Goal: Task Accomplishment & Management: Manage account settings

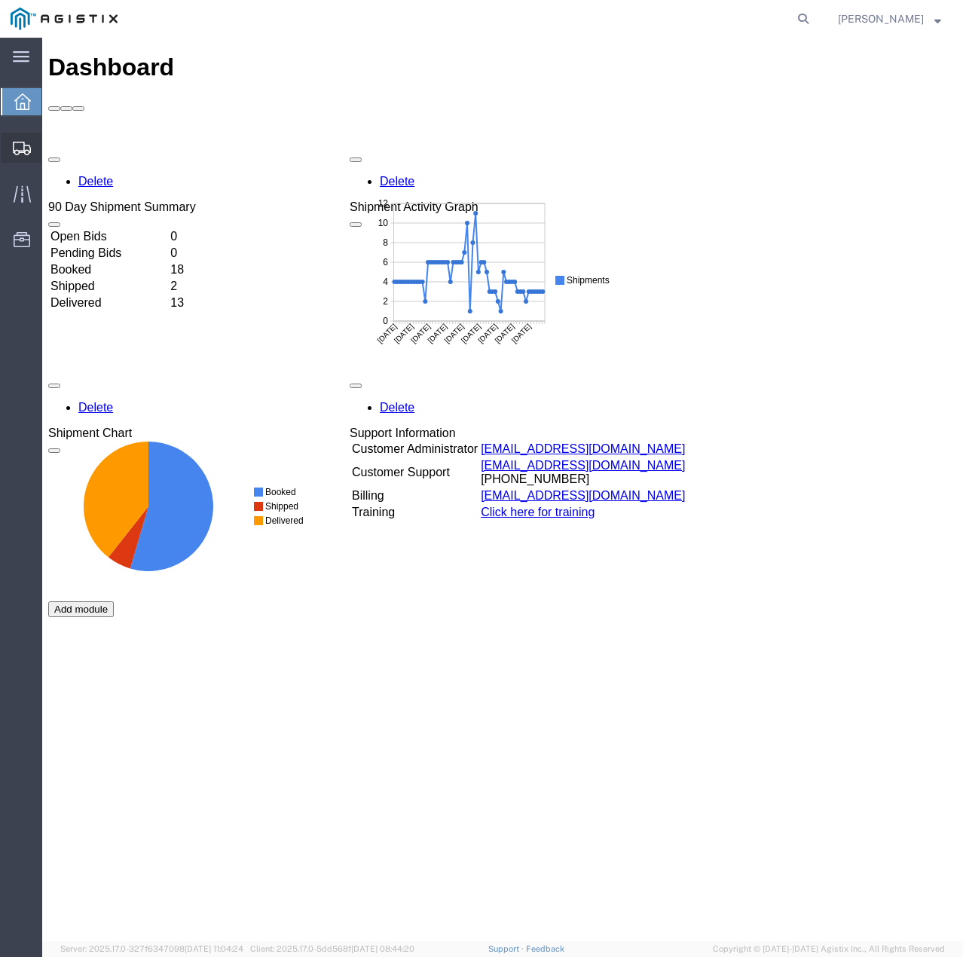
click at [27, 139] on div at bounding box center [22, 148] width 42 height 30
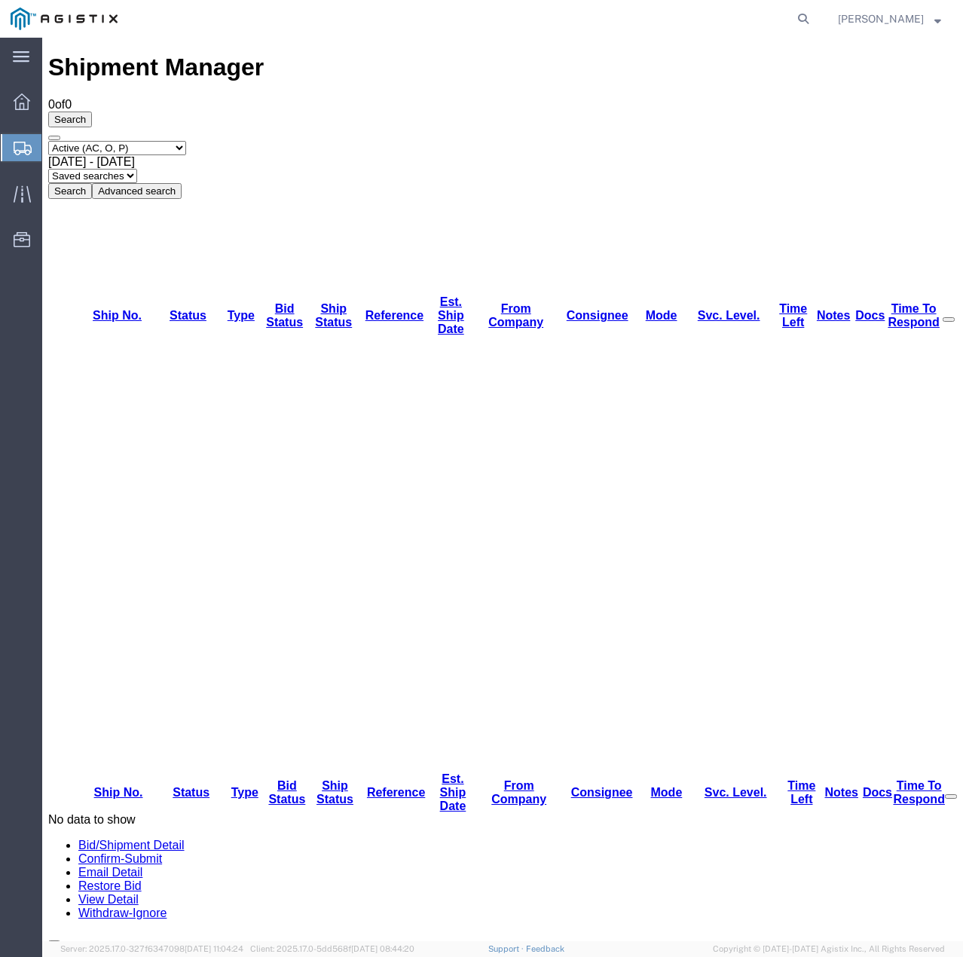
click at [159, 141] on select "Select status Active (AC, O, P) All Approved Awaiting Confirmation (AC) Booked …" at bounding box center [117, 148] width 138 height 14
select select "ALL"
click at [48, 141] on select "Select status Active (AC, O, P) All Approved Awaiting Confirmation (AC) Booked …" at bounding box center [117, 148] width 138 height 14
click at [92, 183] on button "Search" at bounding box center [70, 191] width 44 height 16
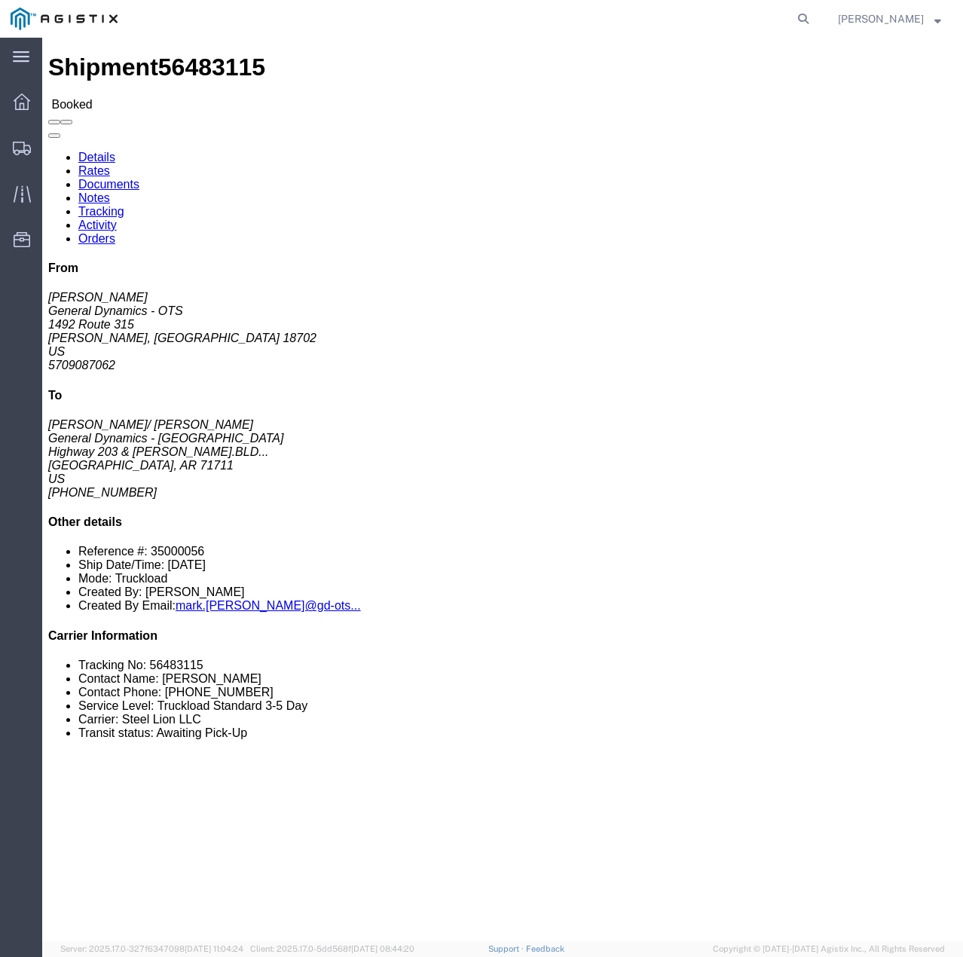
click link "Tracking"
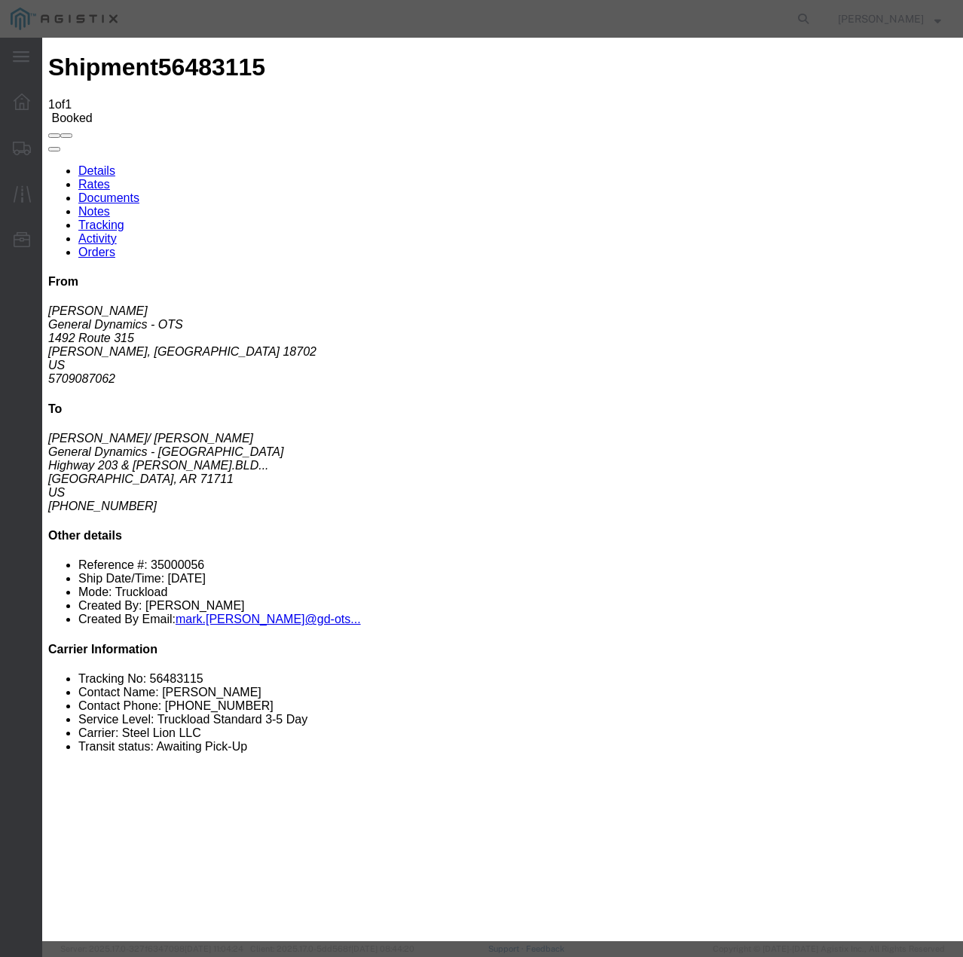
type input "[DATE]"
type input "10:00 AM"
select select "INTRANST"
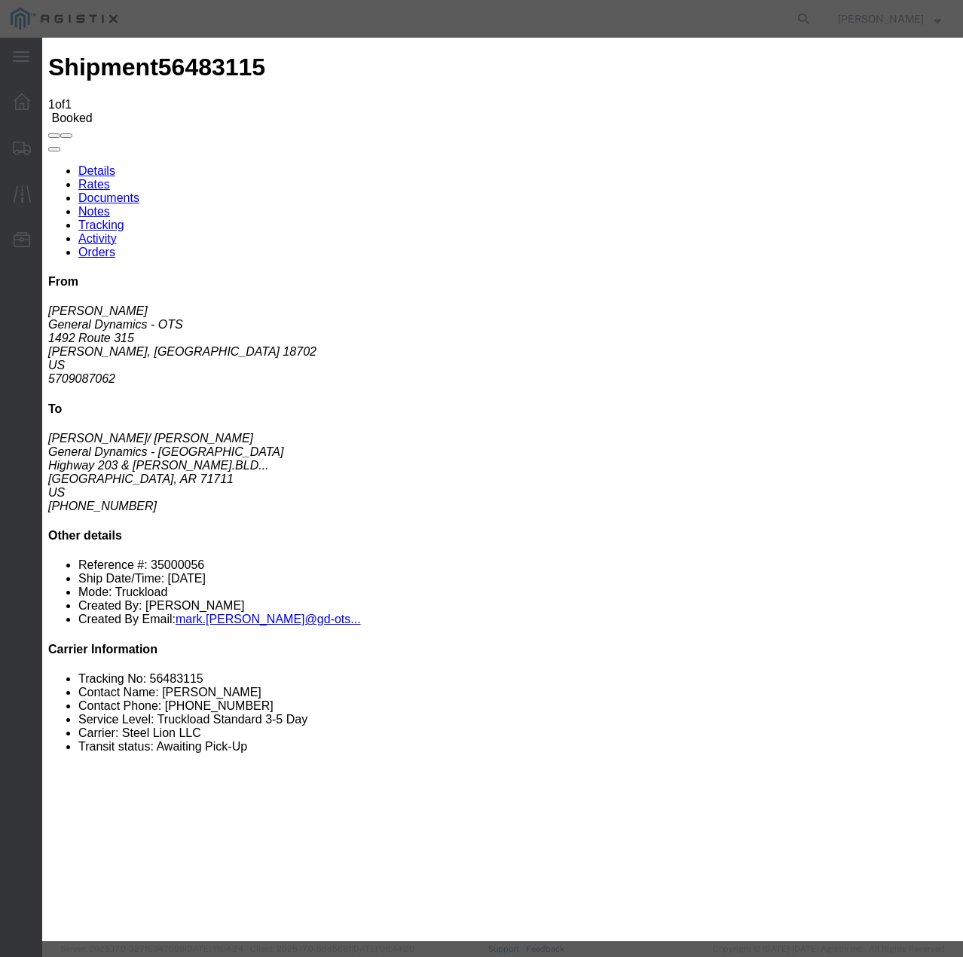
select select "22873"
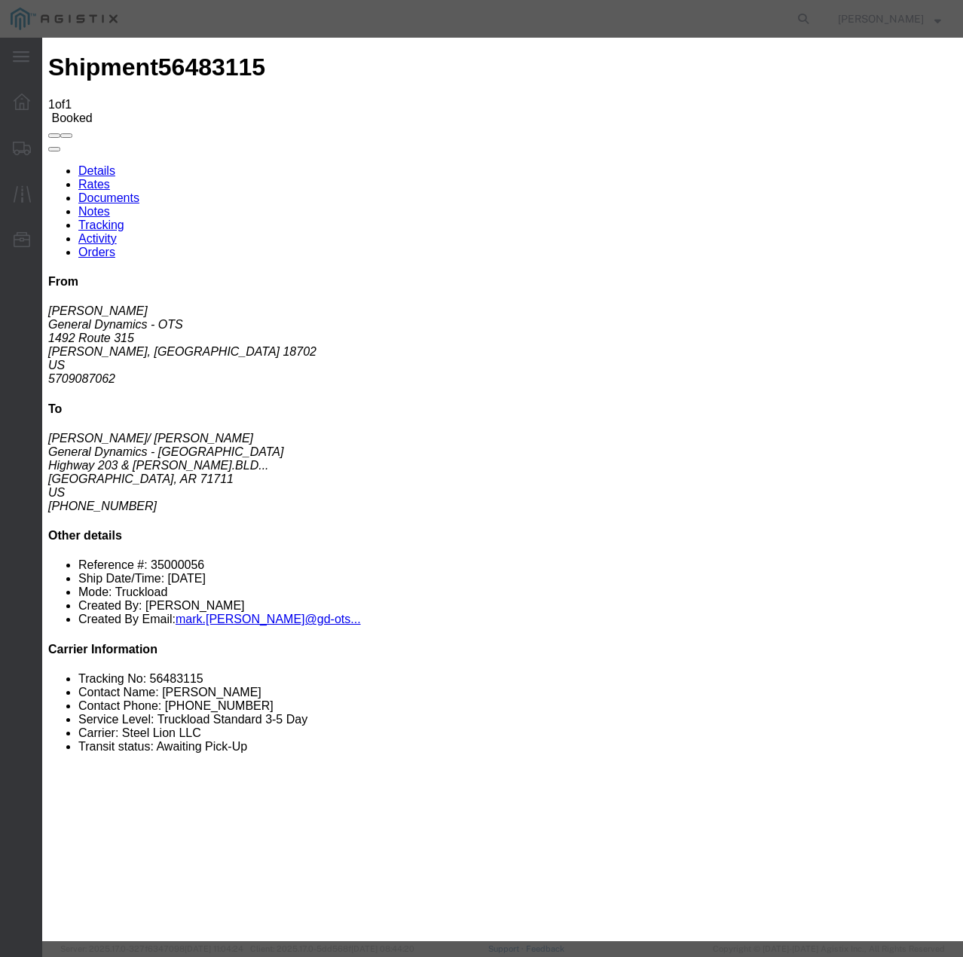
select select "TL"
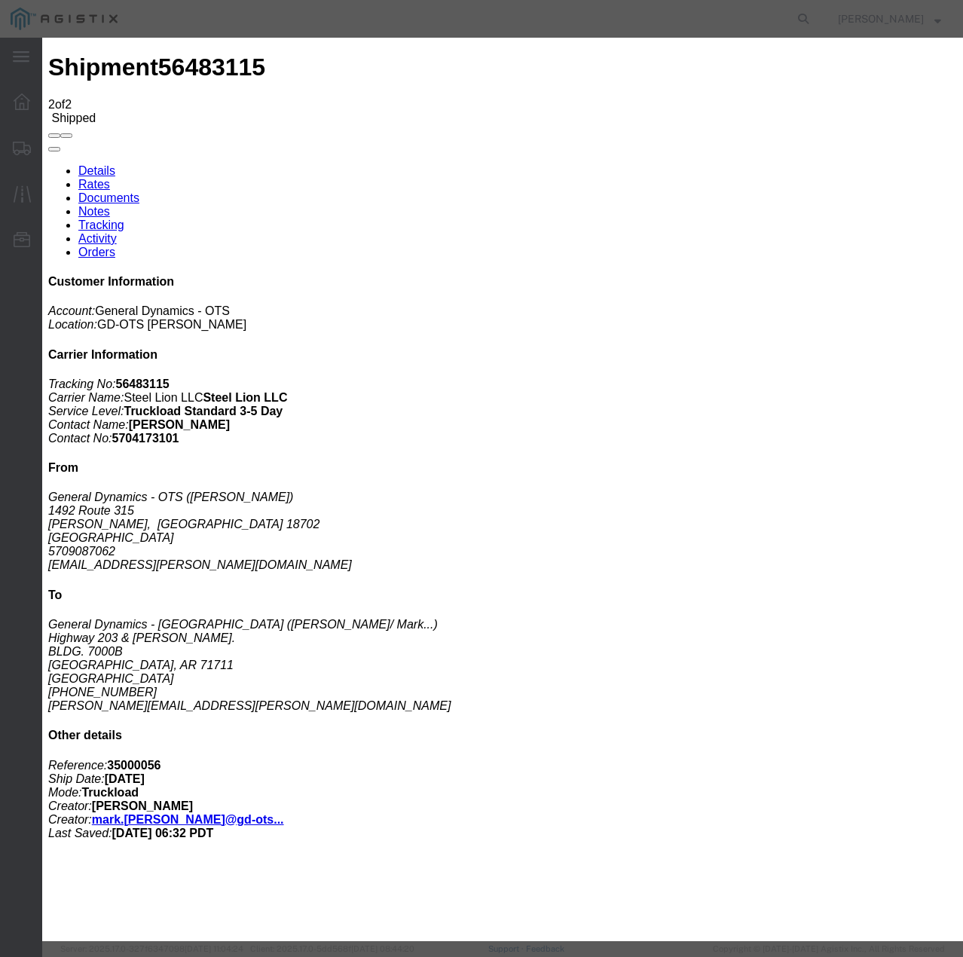
type input "[DATE]"
type input "10:00 AM"
select select "DELIVRED"
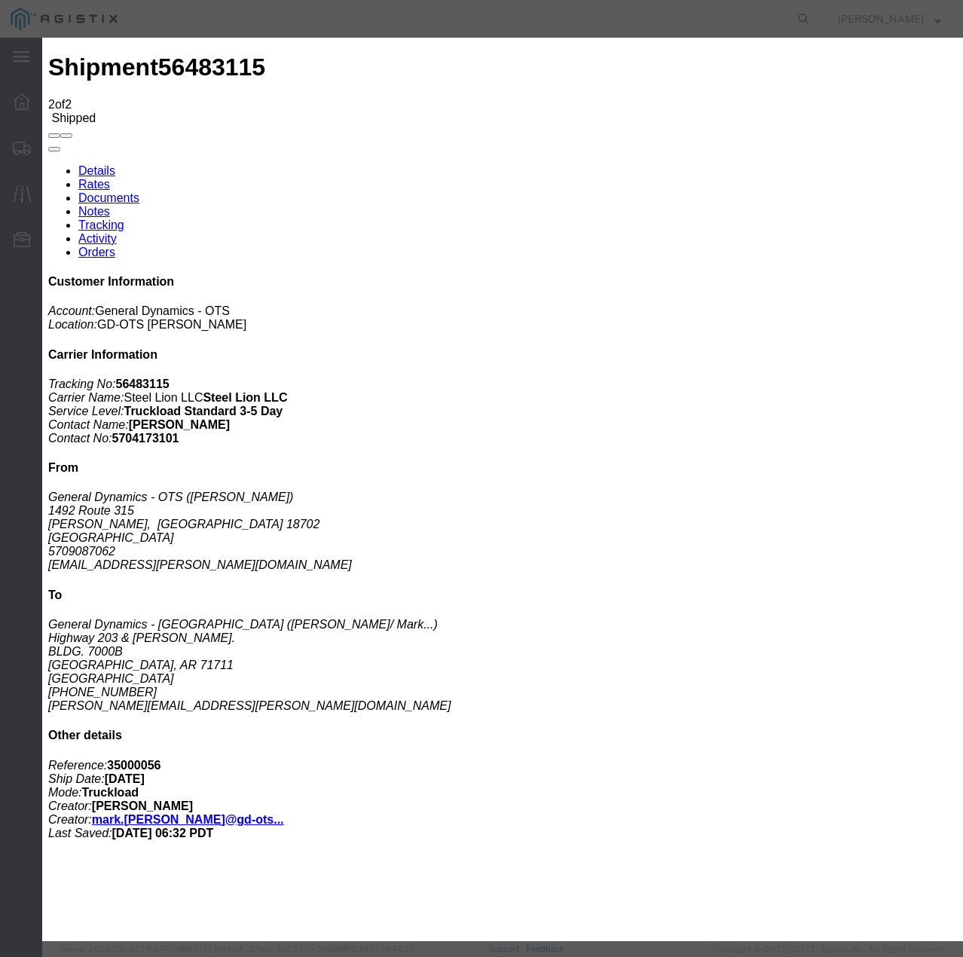
select select "22873"
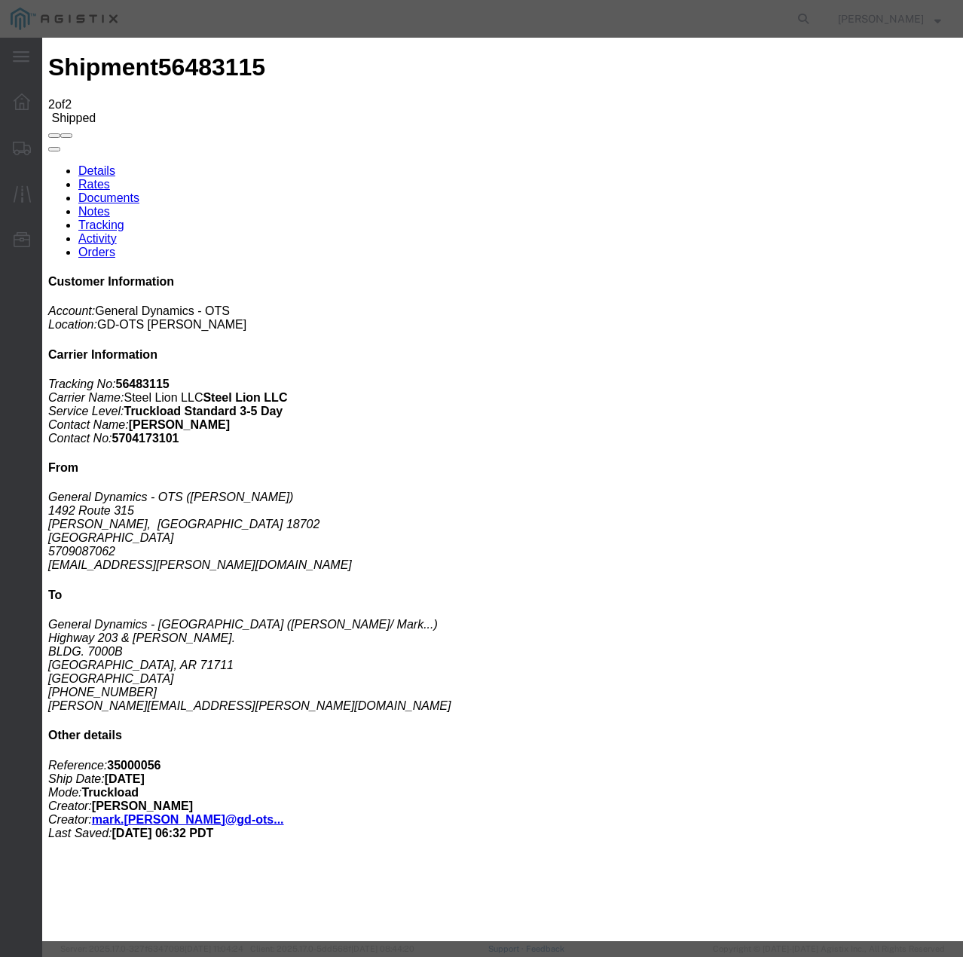
select select "TL"
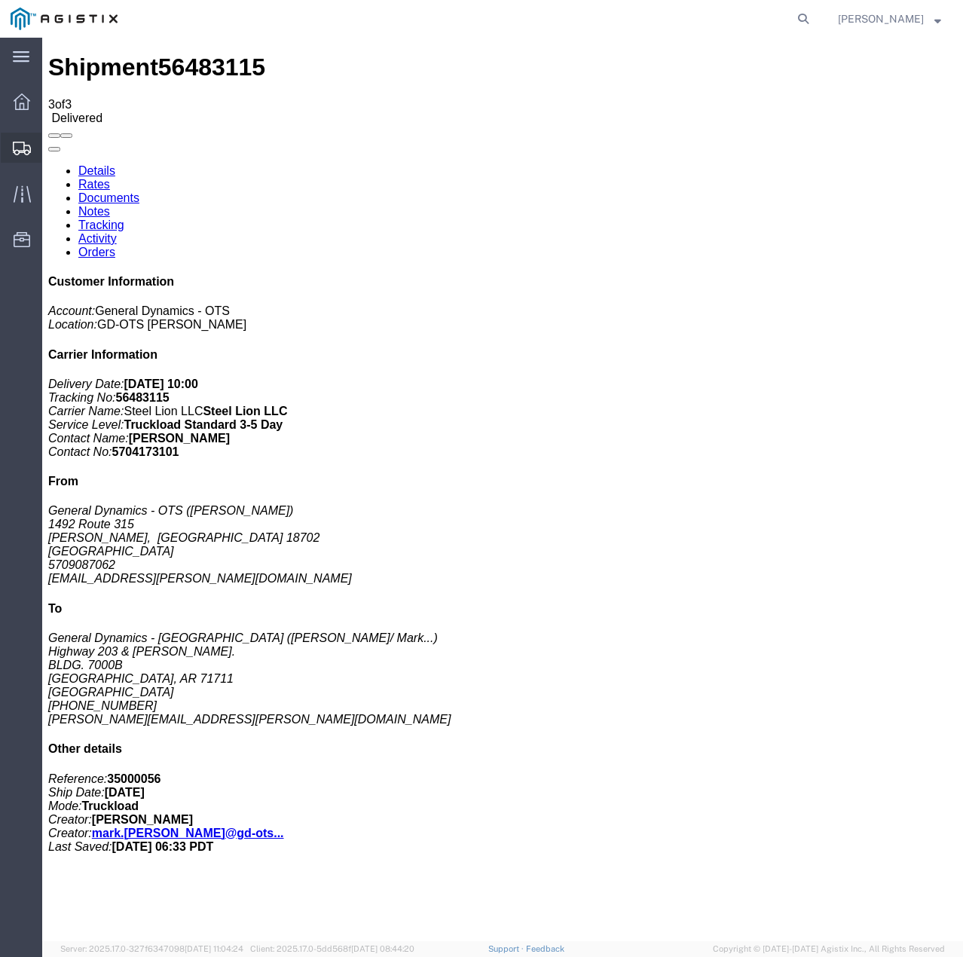
click at [23, 148] on icon at bounding box center [22, 149] width 18 height 14
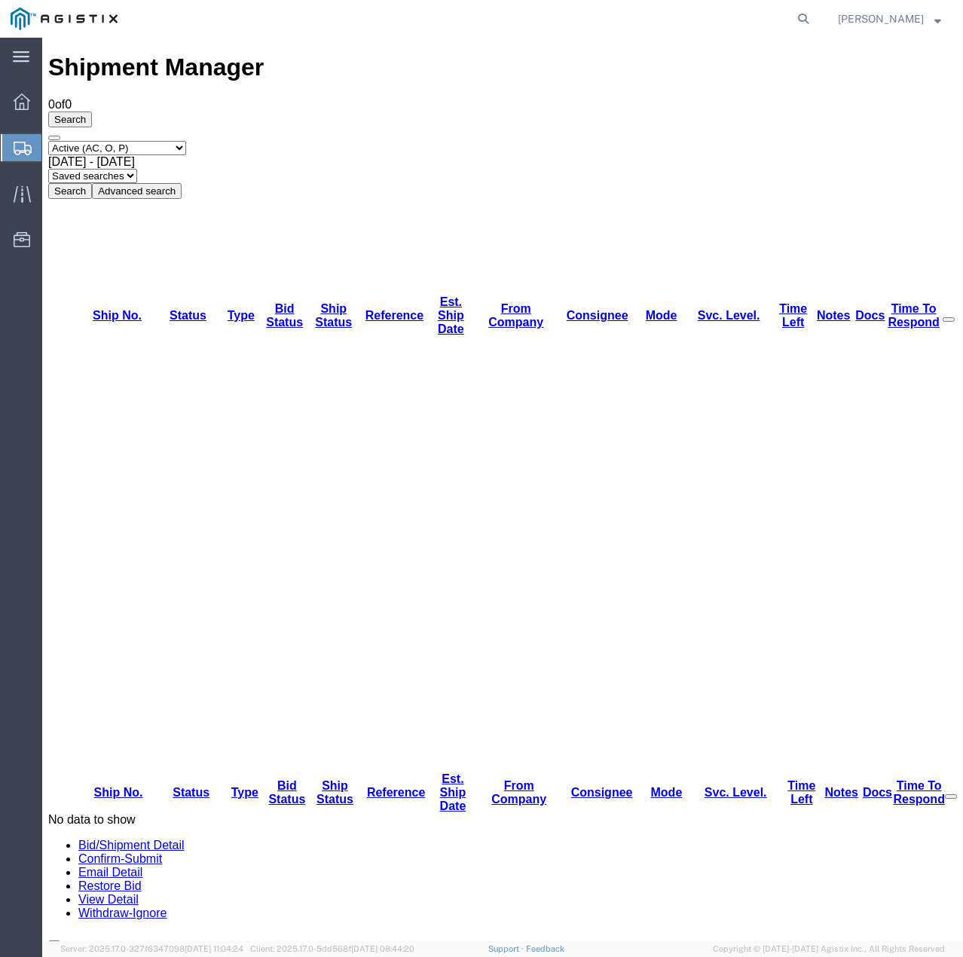
click at [172, 141] on select "Select status Active (AC, O, P) All Approved Awaiting Confirmation (AC) Booked …" at bounding box center [117, 148] width 138 height 14
select select "ALL"
click at [48, 141] on select "Select status Active (AC, O, P) All Approved Awaiting Confirmation (AC) Booked …" at bounding box center [117, 148] width 138 height 14
click at [92, 183] on button "Search" at bounding box center [70, 191] width 44 height 16
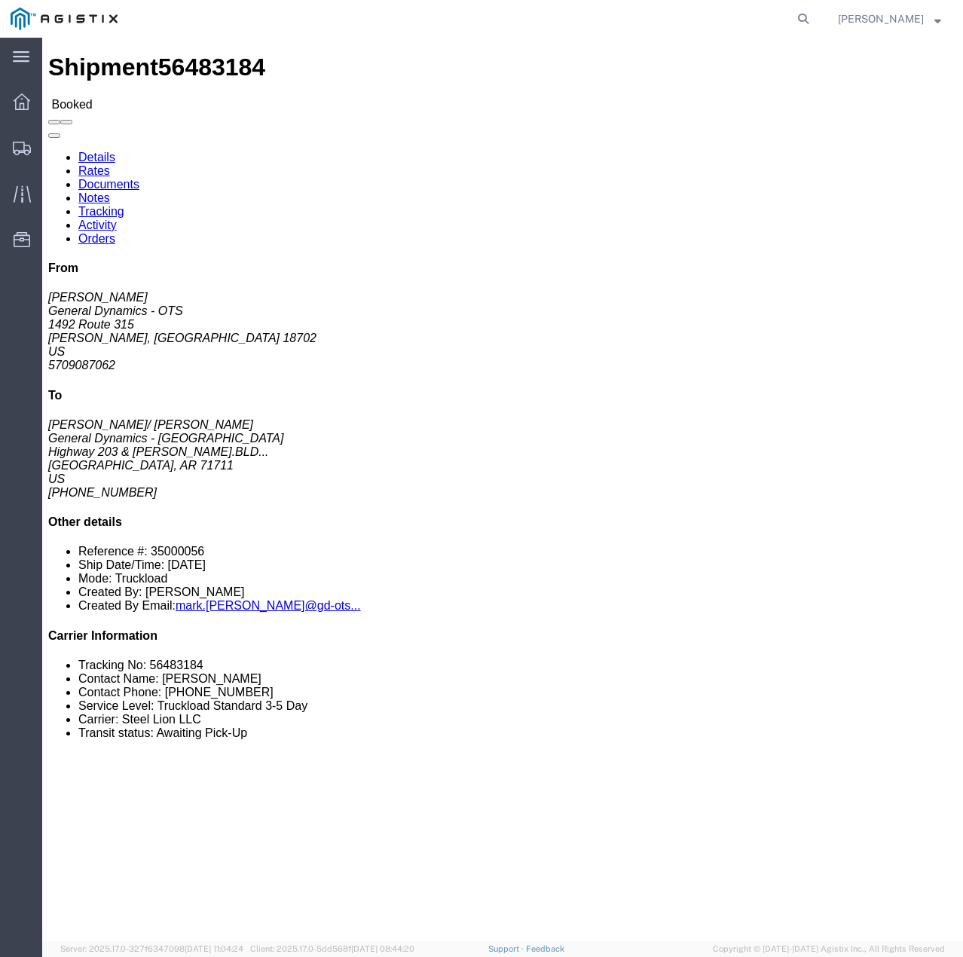
click link "Tracking"
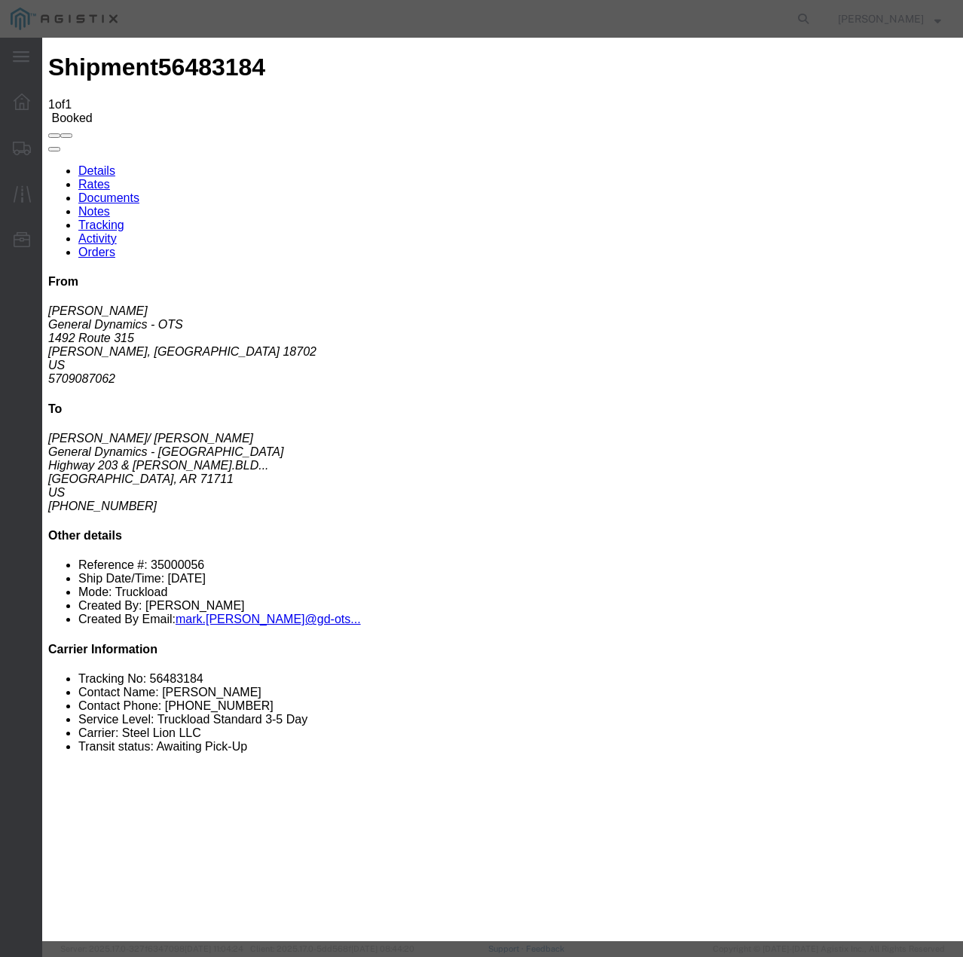
type input "[DATE]"
type input "10:00 AM"
select select "INTRANST"
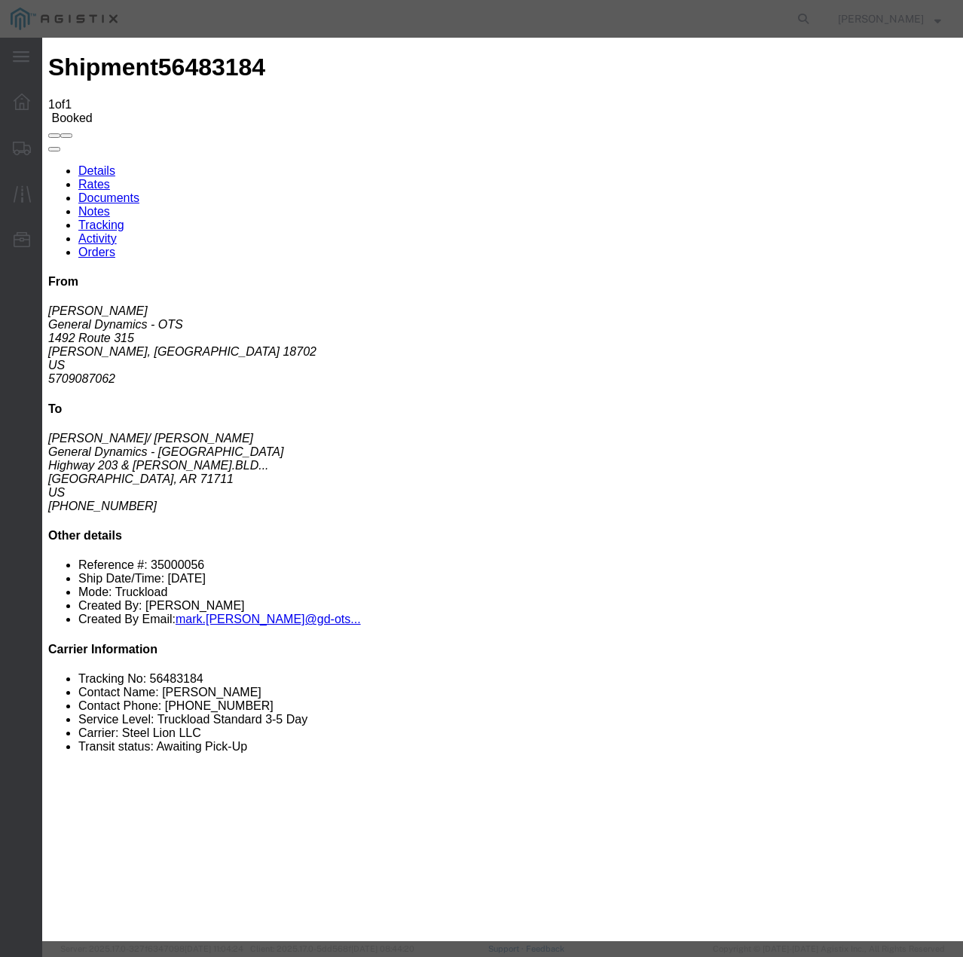
select select "22873"
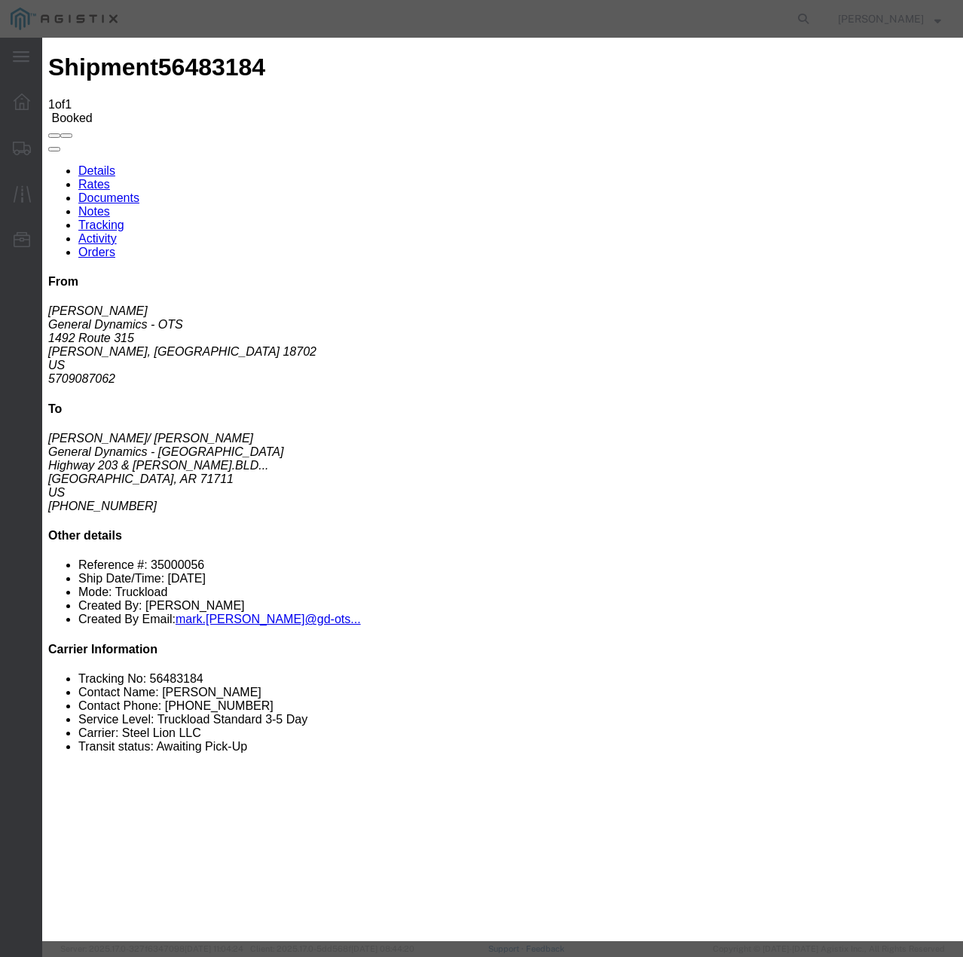
select select "TL"
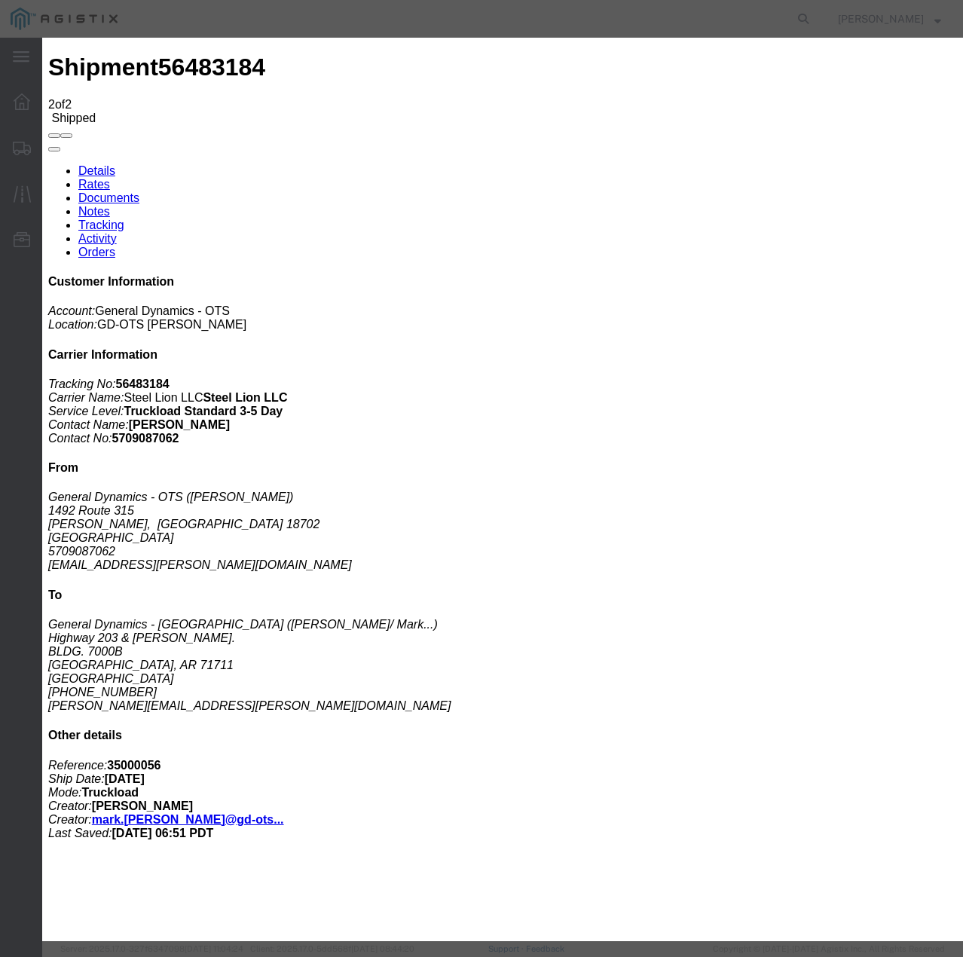
type input "[DATE]"
type input "10:00 AM"
select select "DELIVRED"
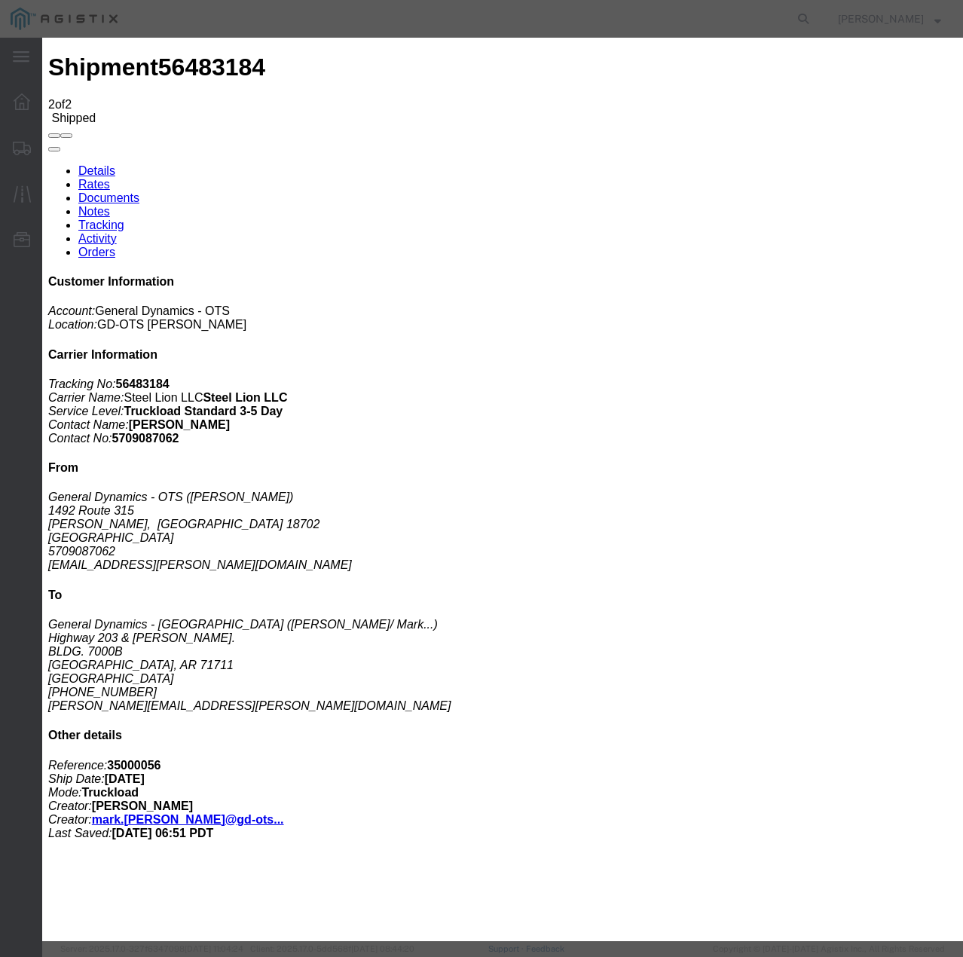
select select "22873"
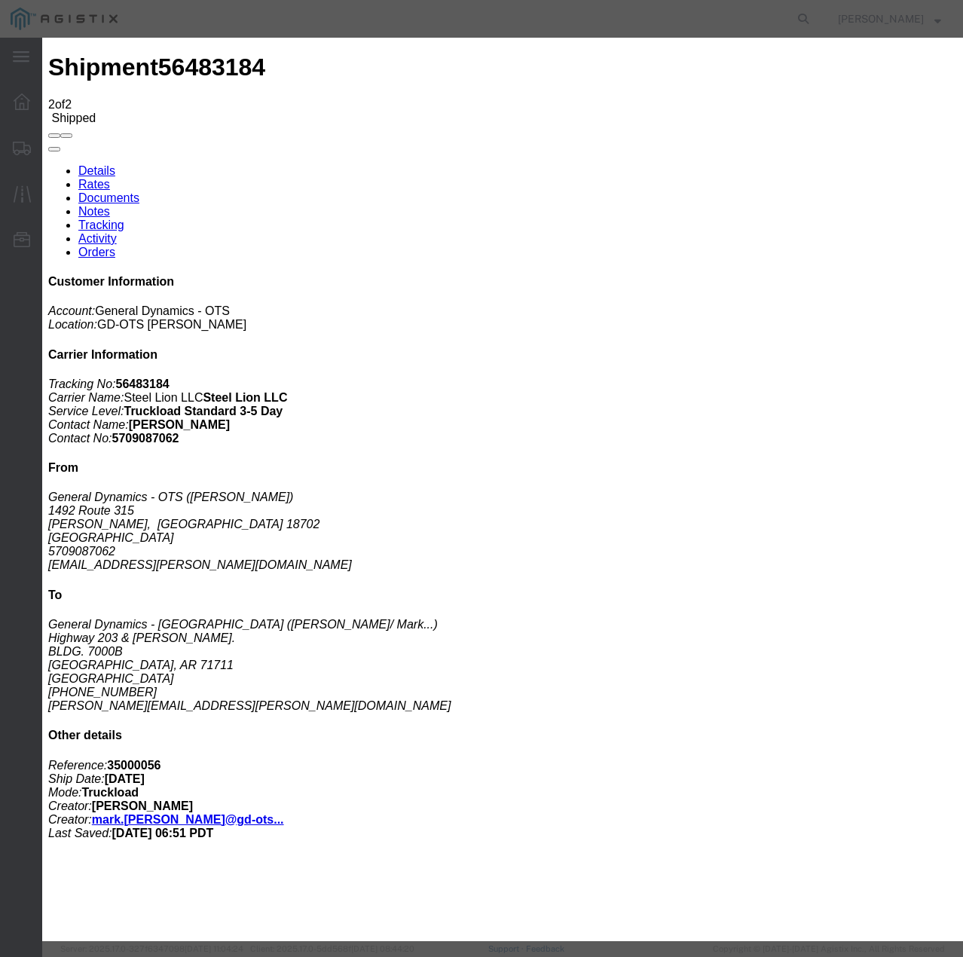
select select "TL"
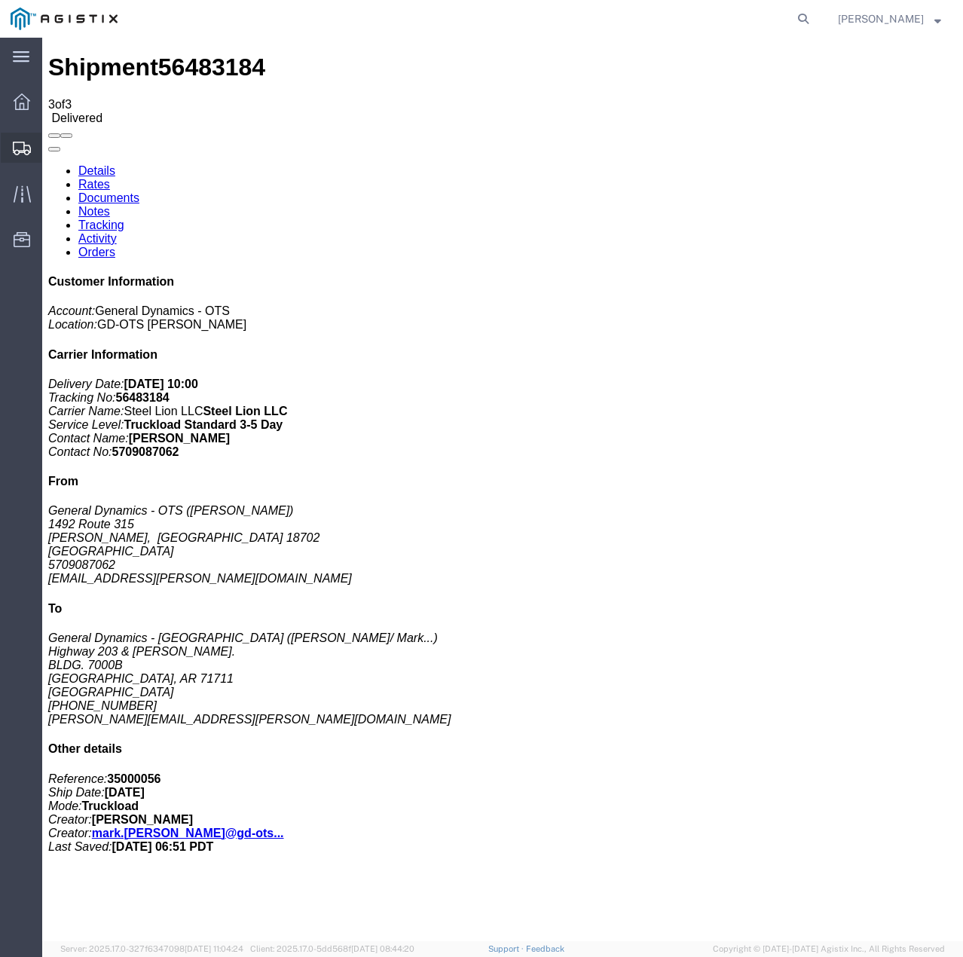
click at [13, 150] on icon at bounding box center [22, 149] width 18 height 14
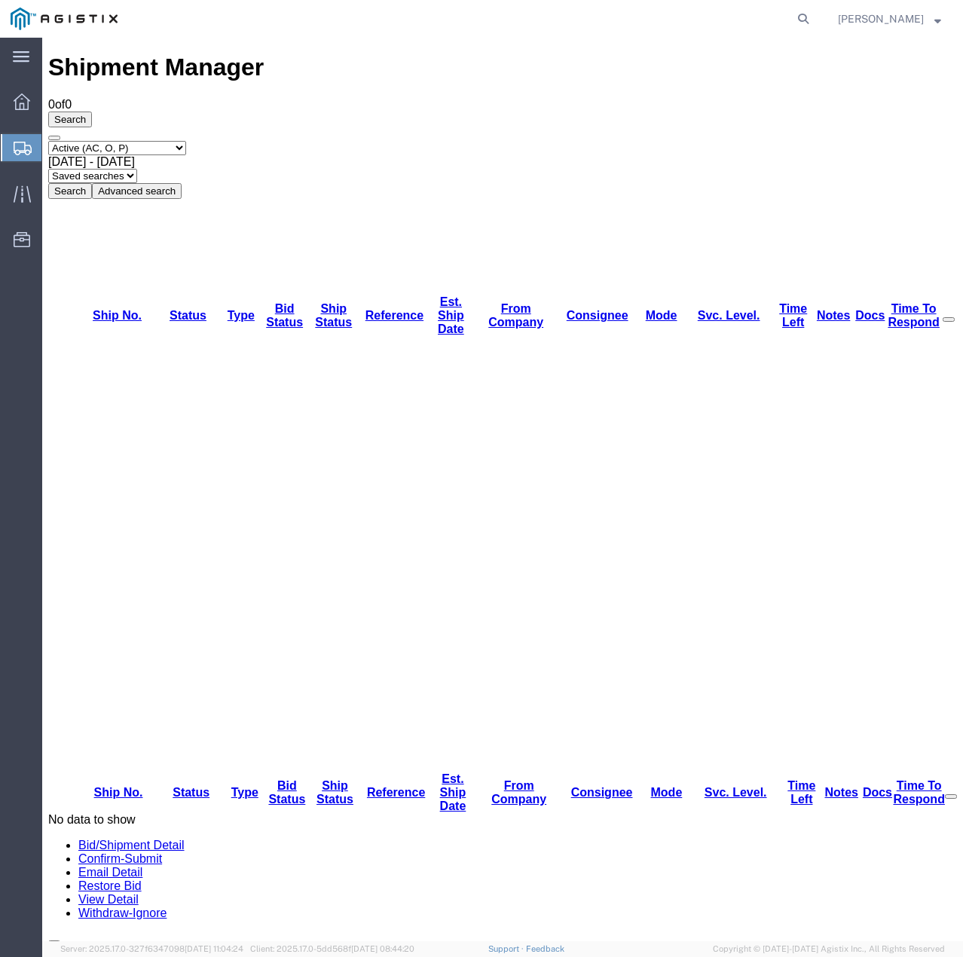
click at [179, 141] on select "Select status Active (AC, O, P) All Approved Awaiting Confirmation (AC) Booked …" at bounding box center [117, 148] width 138 height 14
select select "ALL"
click at [48, 141] on select "Select status Active (AC, O, P) All Approved Awaiting Confirmation (AC) Booked …" at bounding box center [117, 148] width 138 height 14
click at [92, 183] on button "Search" at bounding box center [70, 191] width 44 height 16
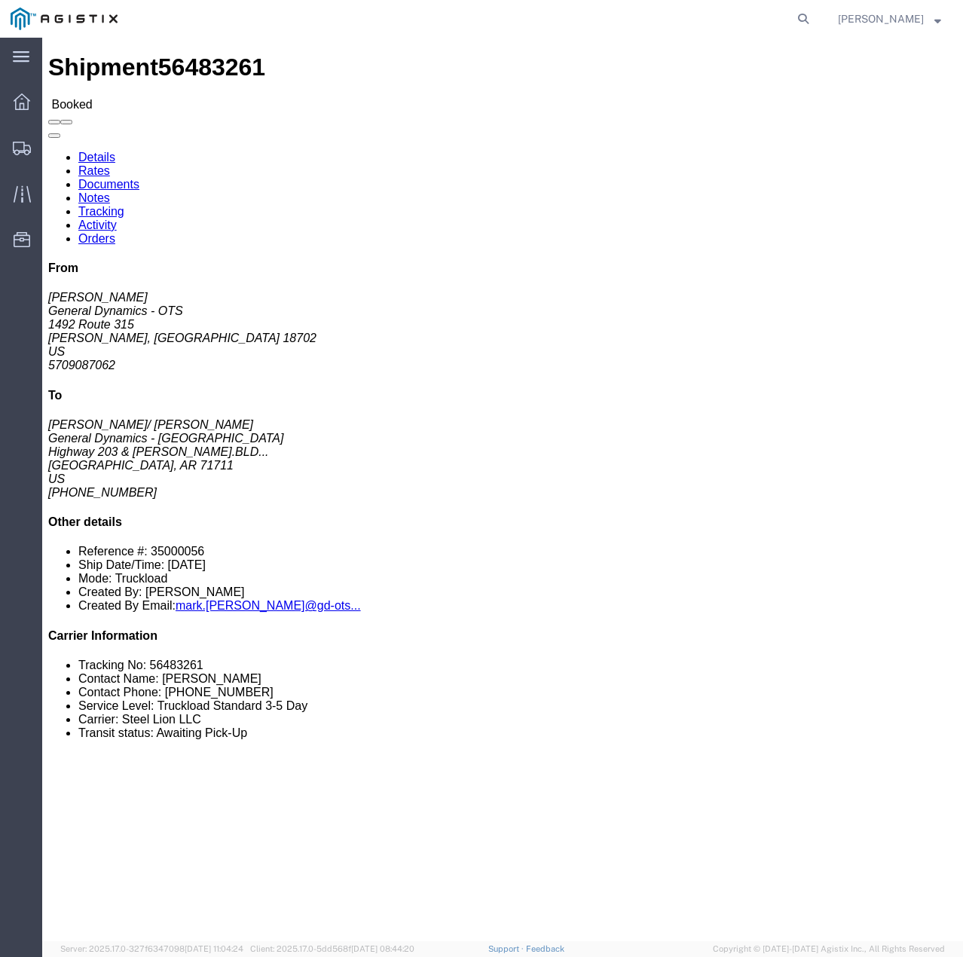
click link "Tracking"
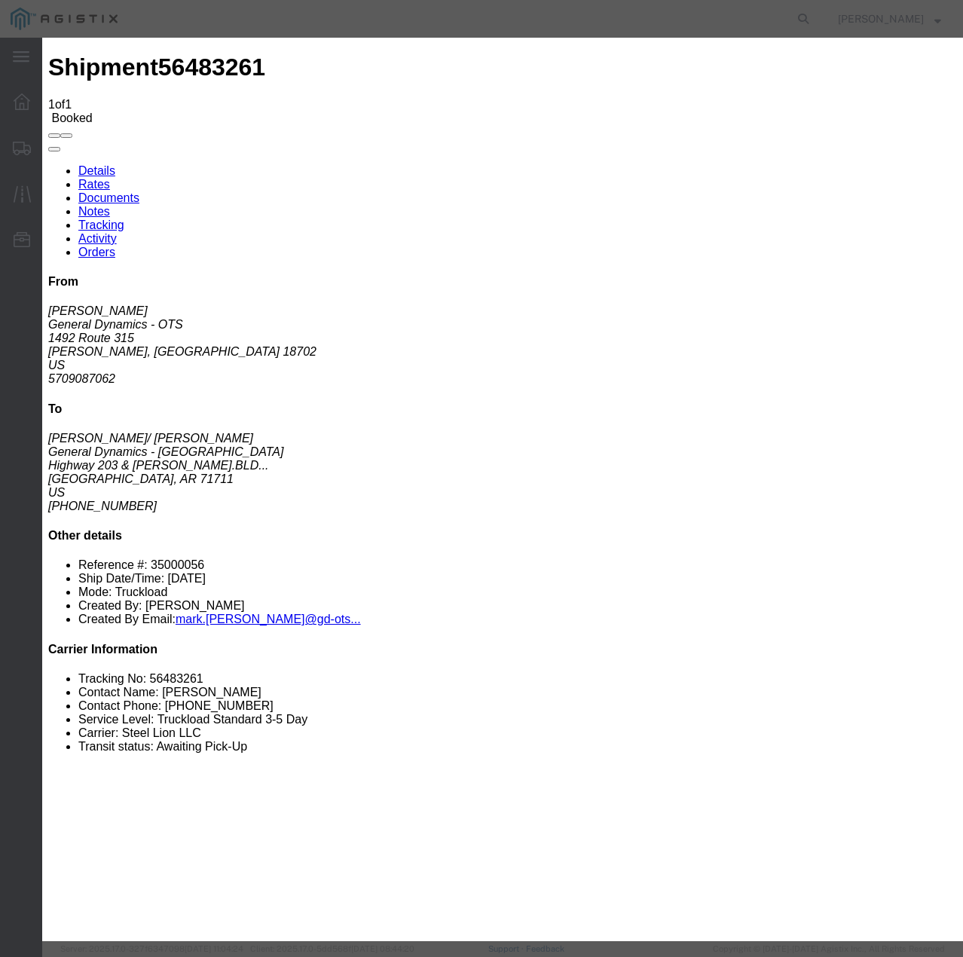
type input "[DATE]"
type input "10:00 AM"
select select "INTRANST"
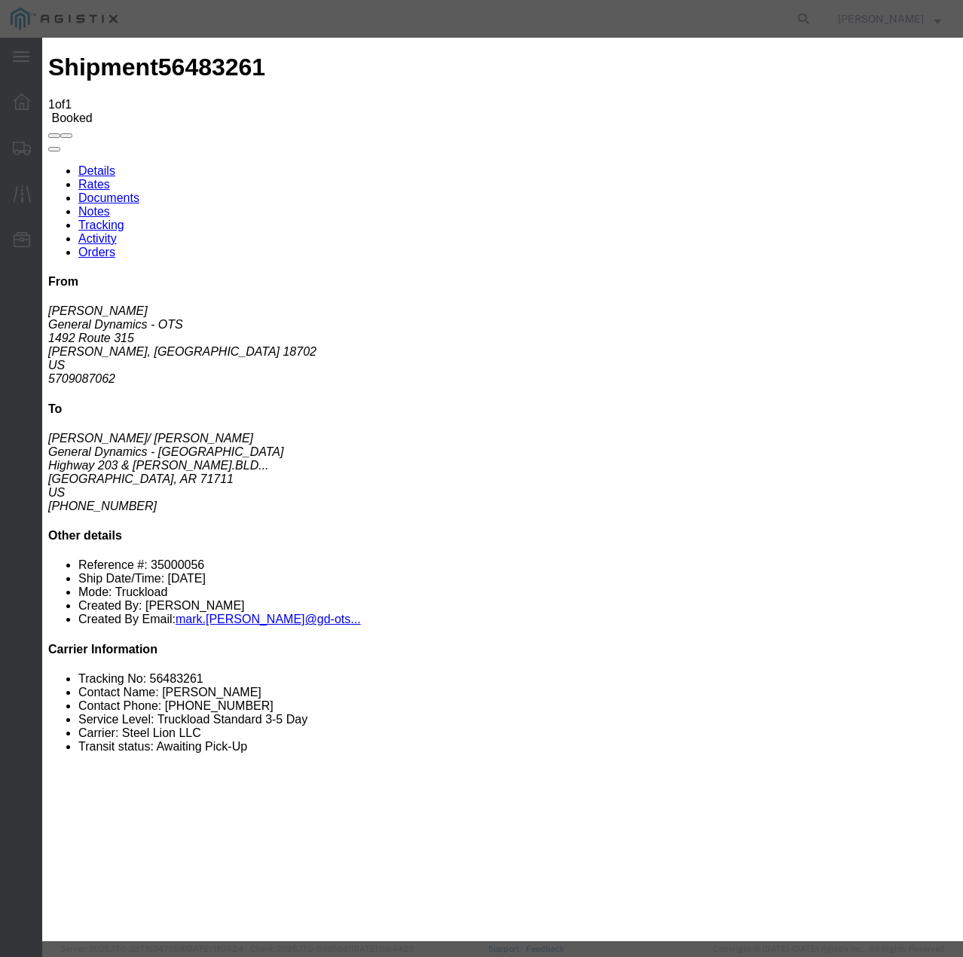
select select "22873"
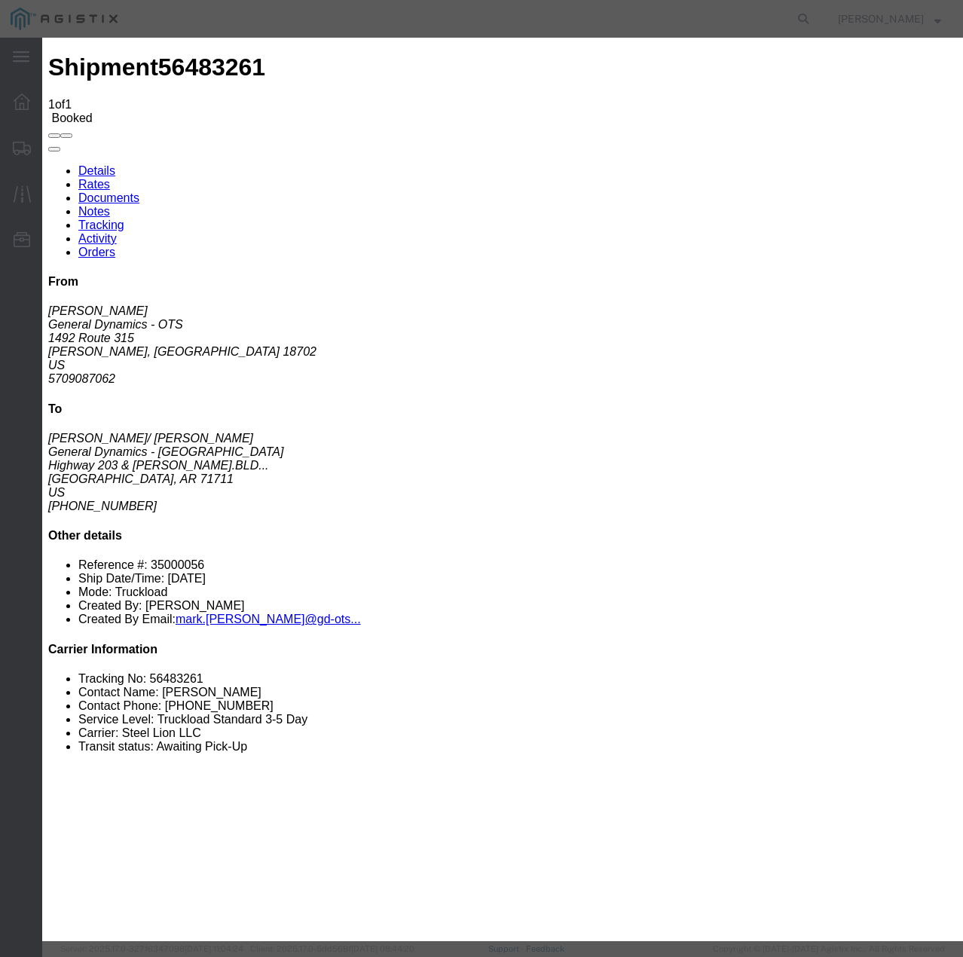
select select "TL"
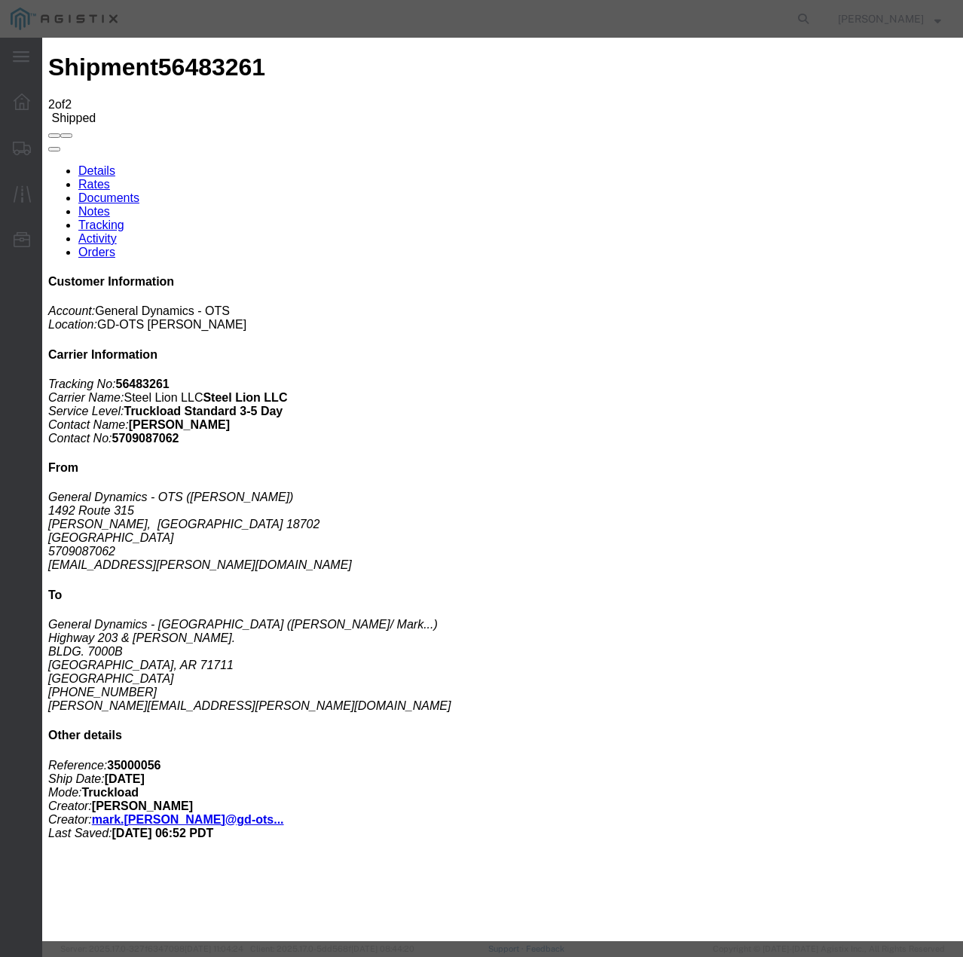
type input "[DATE]"
type input "10:00 AM"
select select "DELIVRED"
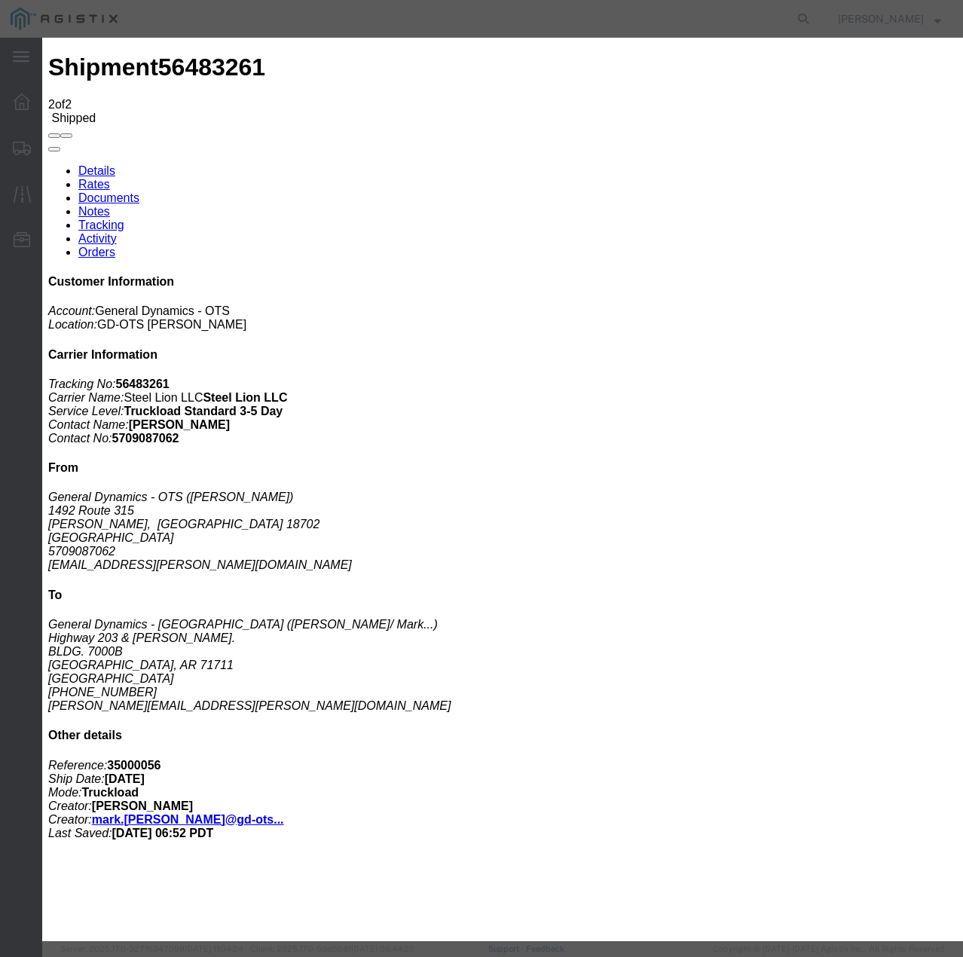
select select "22873"
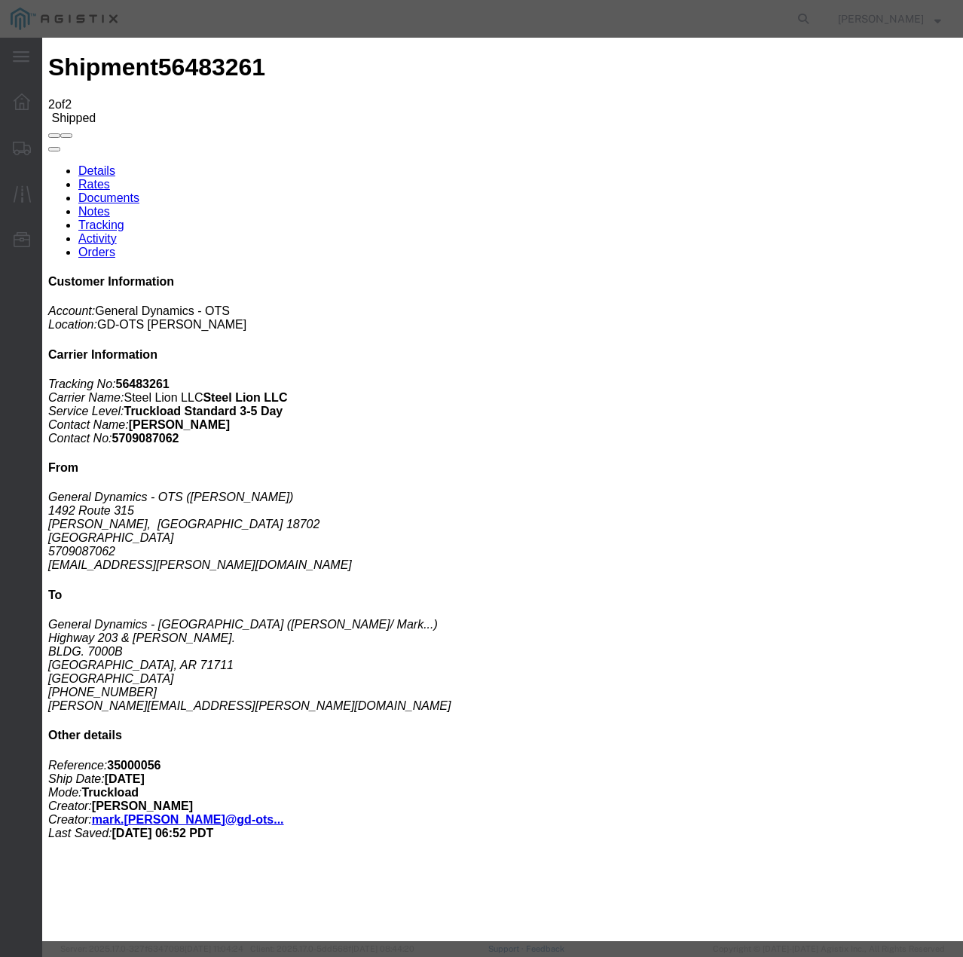
select select "TL"
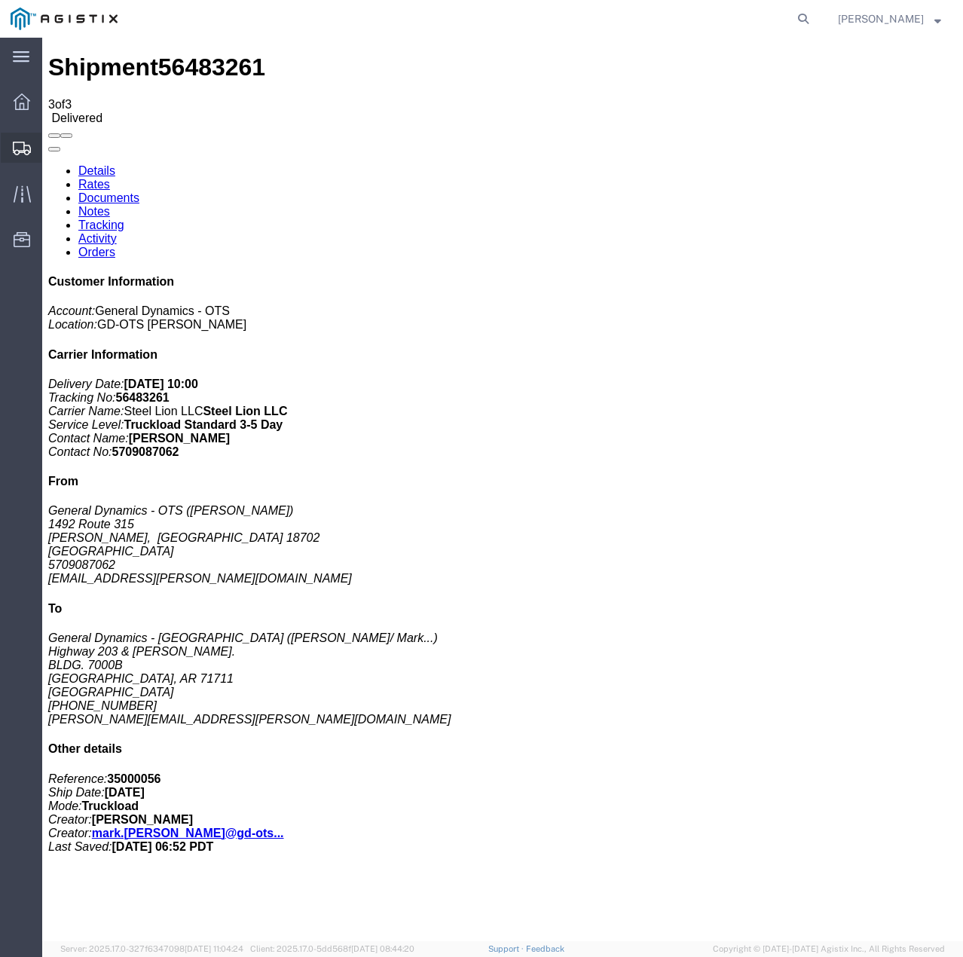
click at [16, 147] on icon at bounding box center [22, 149] width 18 height 14
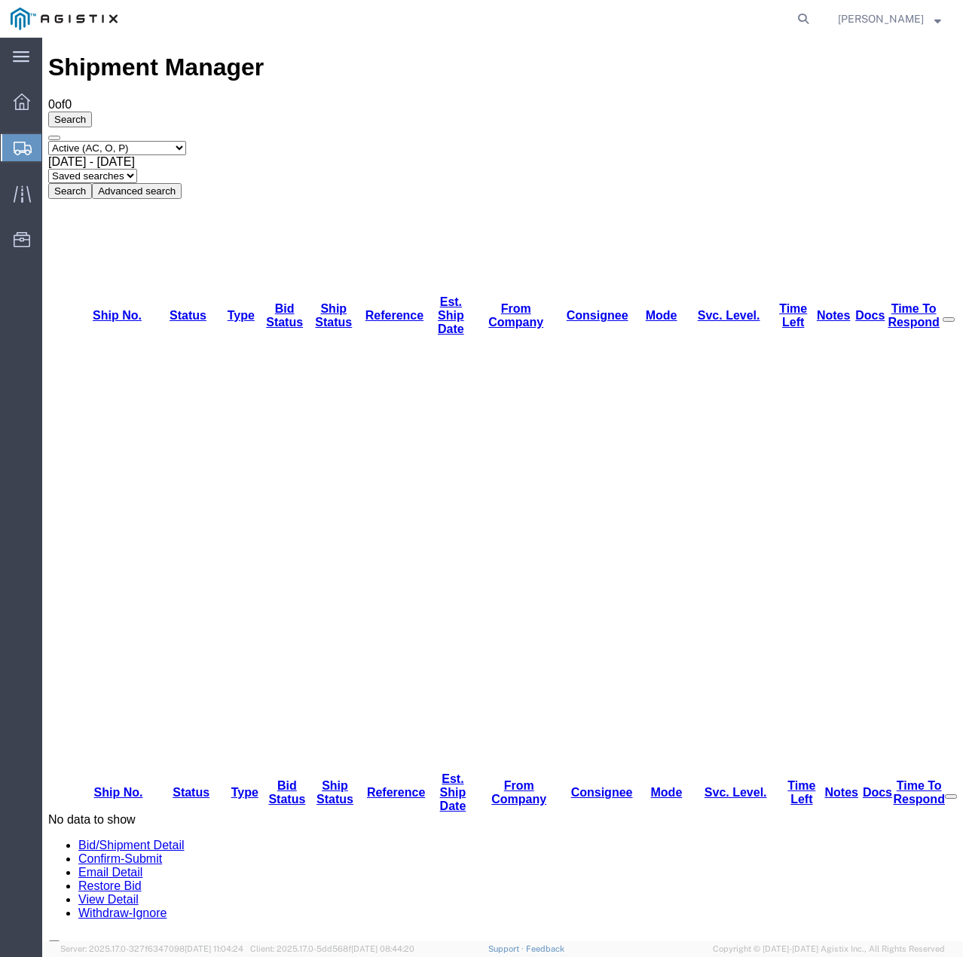
click at [186, 141] on select "Select status Active (AC, O, P) All Approved Awaiting Confirmation (AC) Booked …" at bounding box center [117, 148] width 138 height 14
select select "ALL"
click at [48, 141] on select "Select status Active (AC, O, P) All Approved Awaiting Confirmation (AC) Booked …" at bounding box center [117, 148] width 138 height 14
click at [92, 183] on button "Search" at bounding box center [70, 191] width 44 height 16
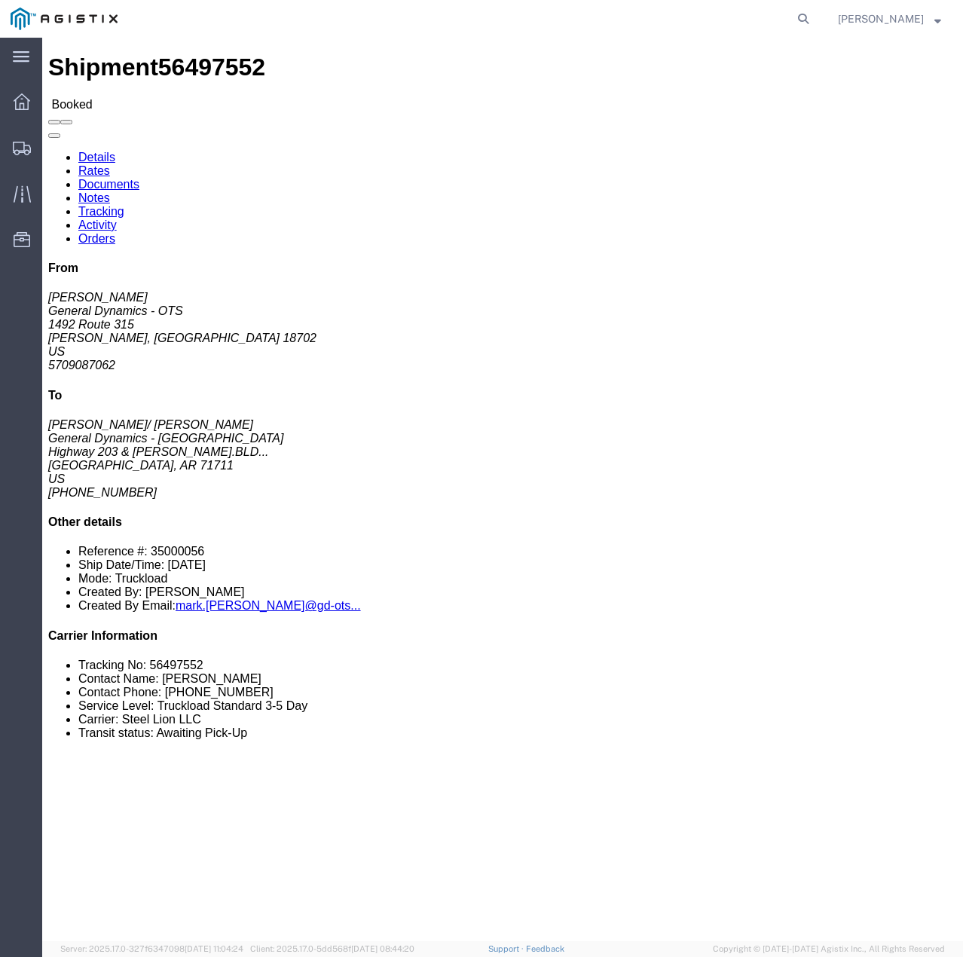
click link "Tracking"
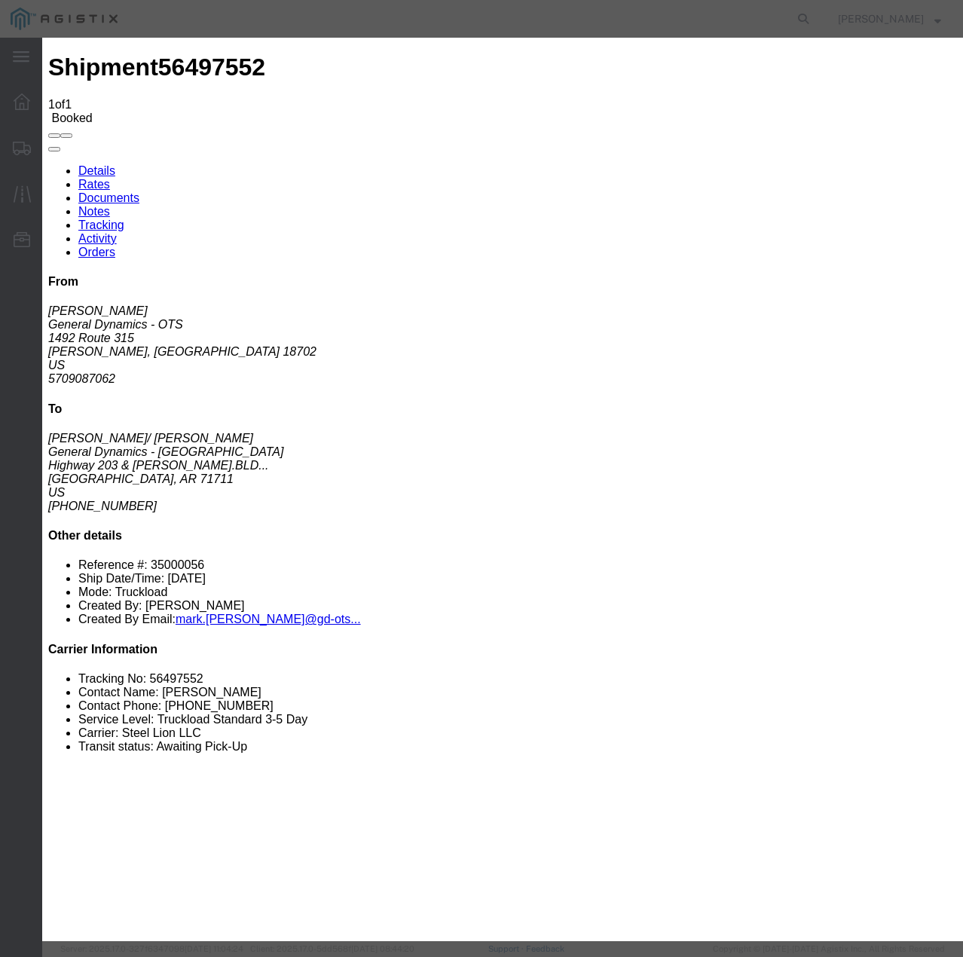
type input "[DATE]"
type input "10:00 AM"
select select "INTRANST"
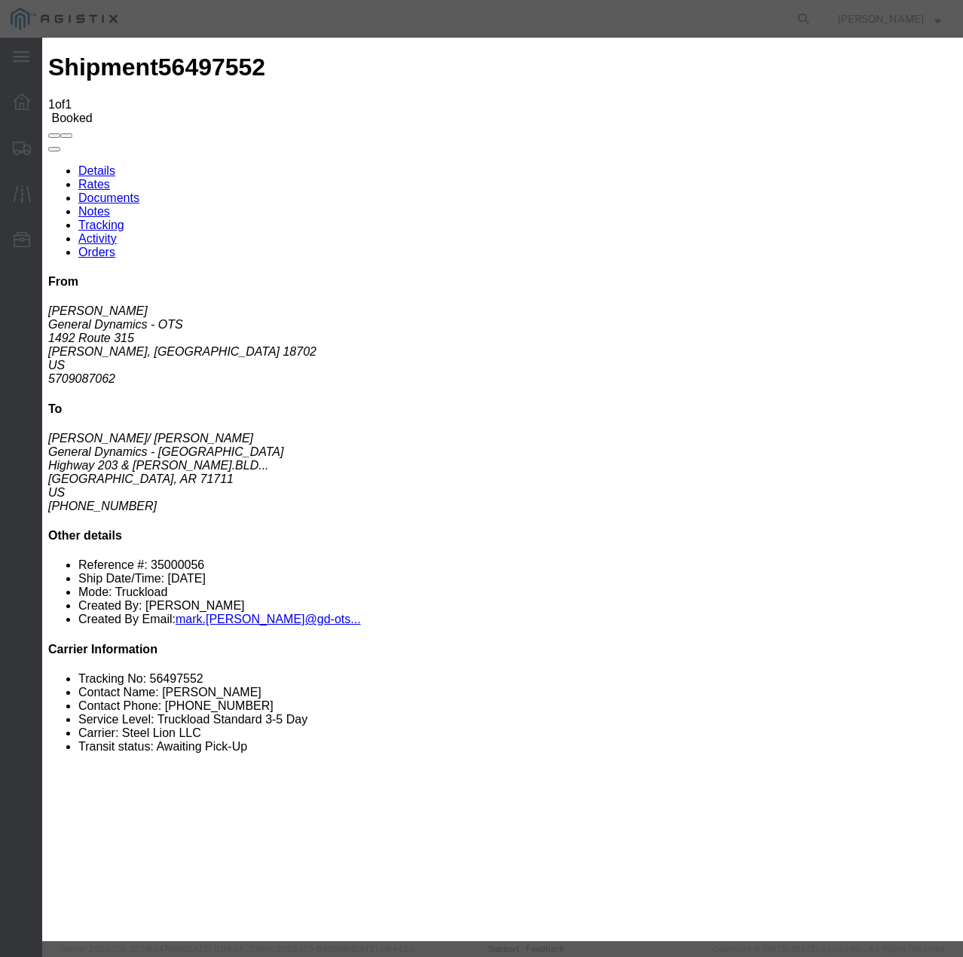
select select "22873"
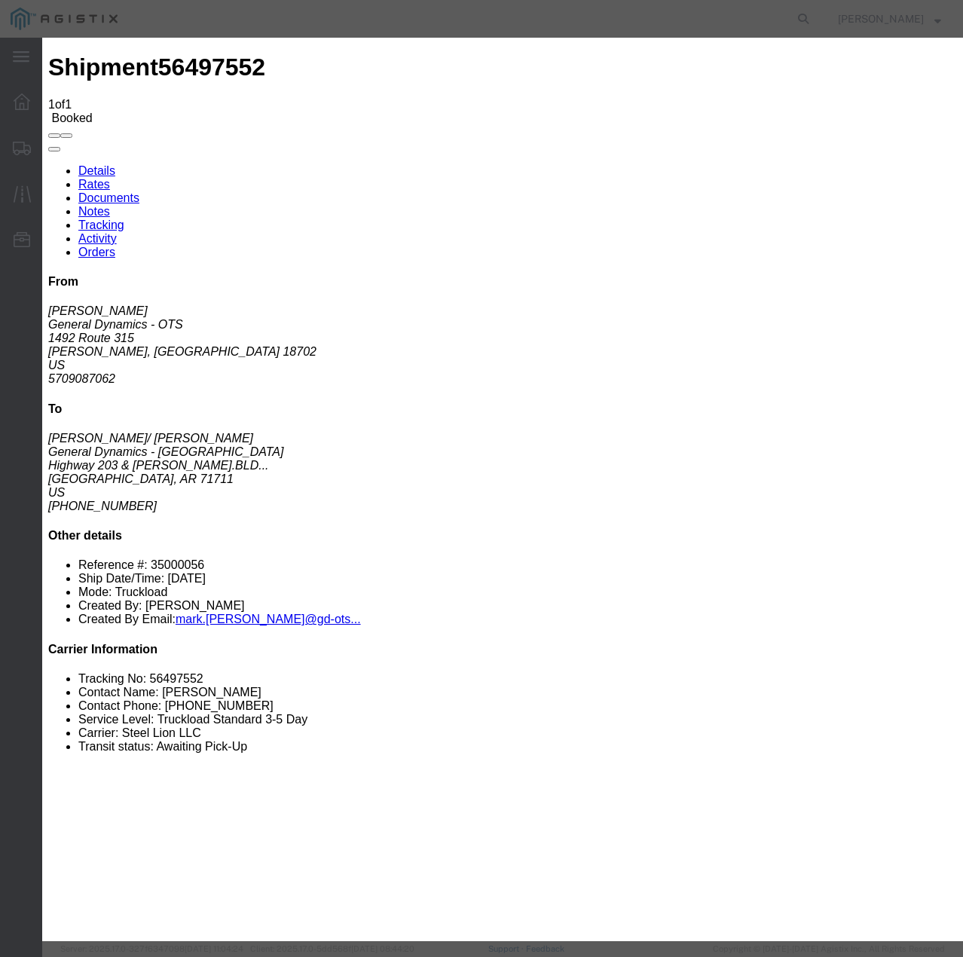
select select "TL"
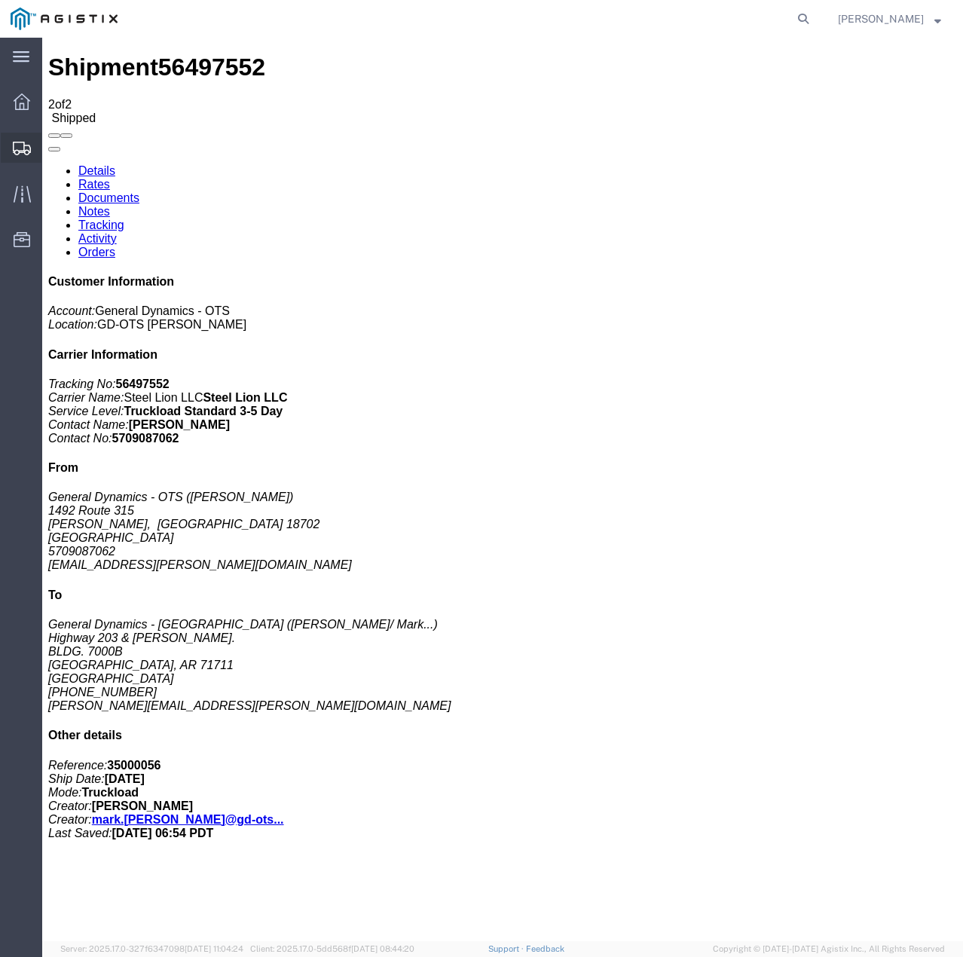
click at [17, 142] on icon at bounding box center [22, 149] width 18 height 14
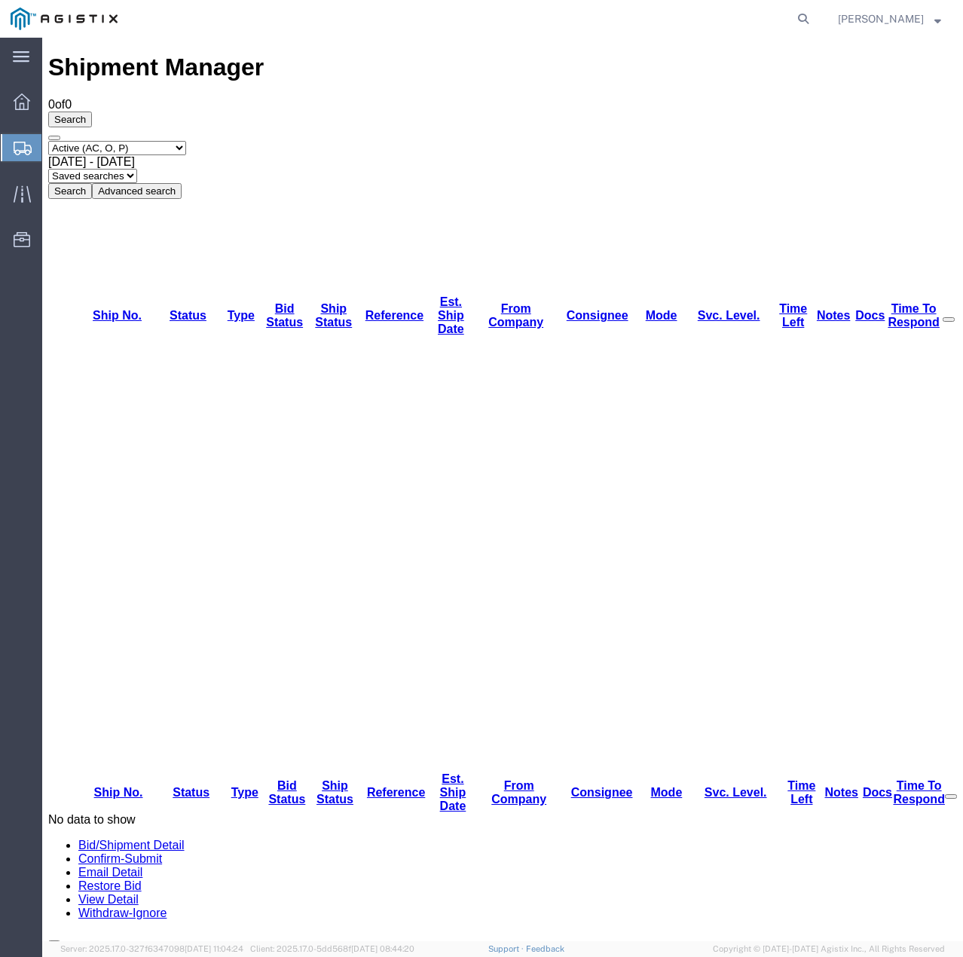
click at [164, 141] on select "Select status Active (AC, O, P) All Approved Awaiting Confirmation (AC) Booked …" at bounding box center [117, 148] width 138 height 14
select select "ALL"
click at [48, 141] on select "Select status Active (AC, O, P) All Approved Awaiting Confirmation (AC) Booked …" at bounding box center [117, 148] width 138 height 14
click at [92, 183] on button "Search" at bounding box center [70, 191] width 44 height 16
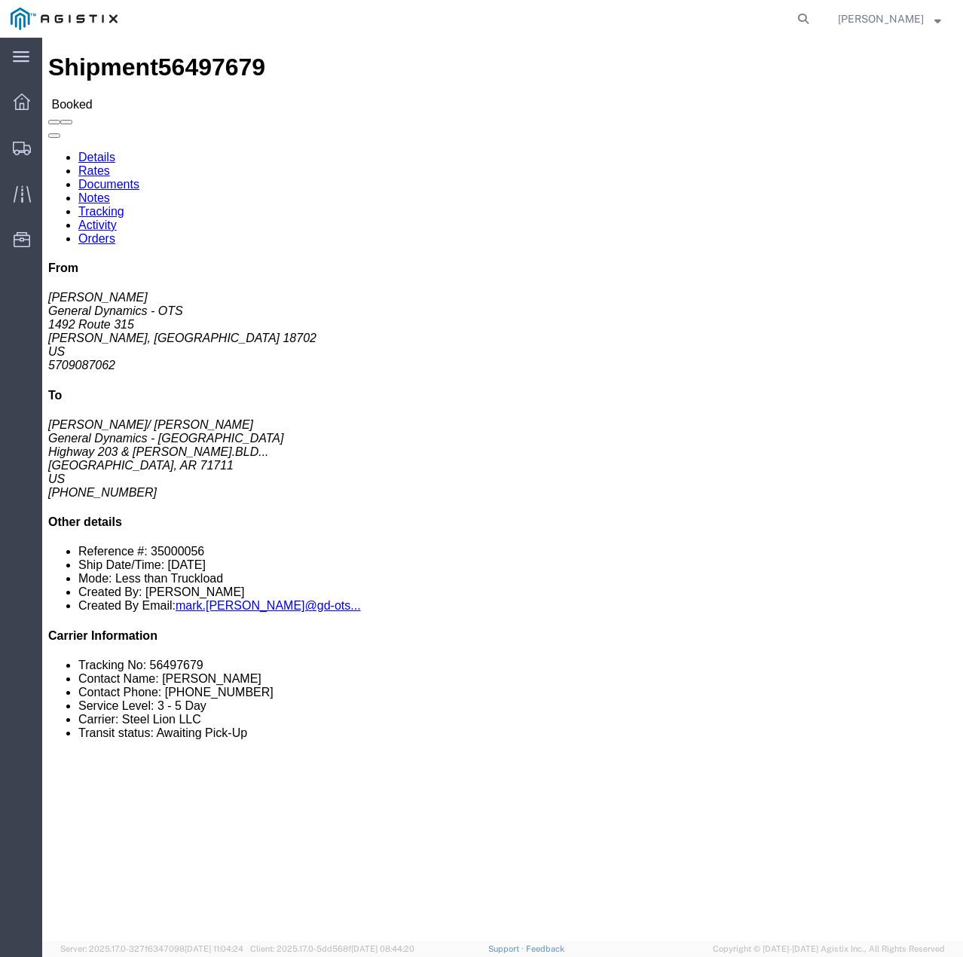
click link "Tracking"
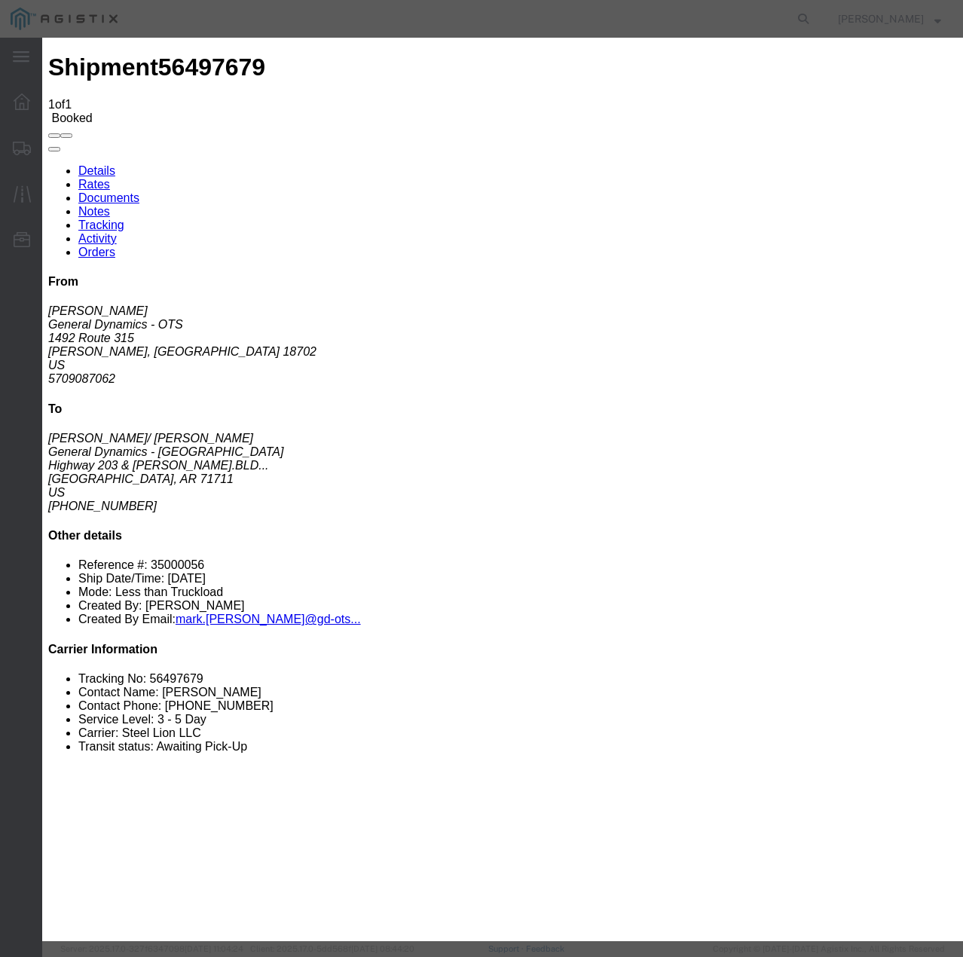
type input "[DATE]"
type input "10:00 AM"
select select "INTRANST"
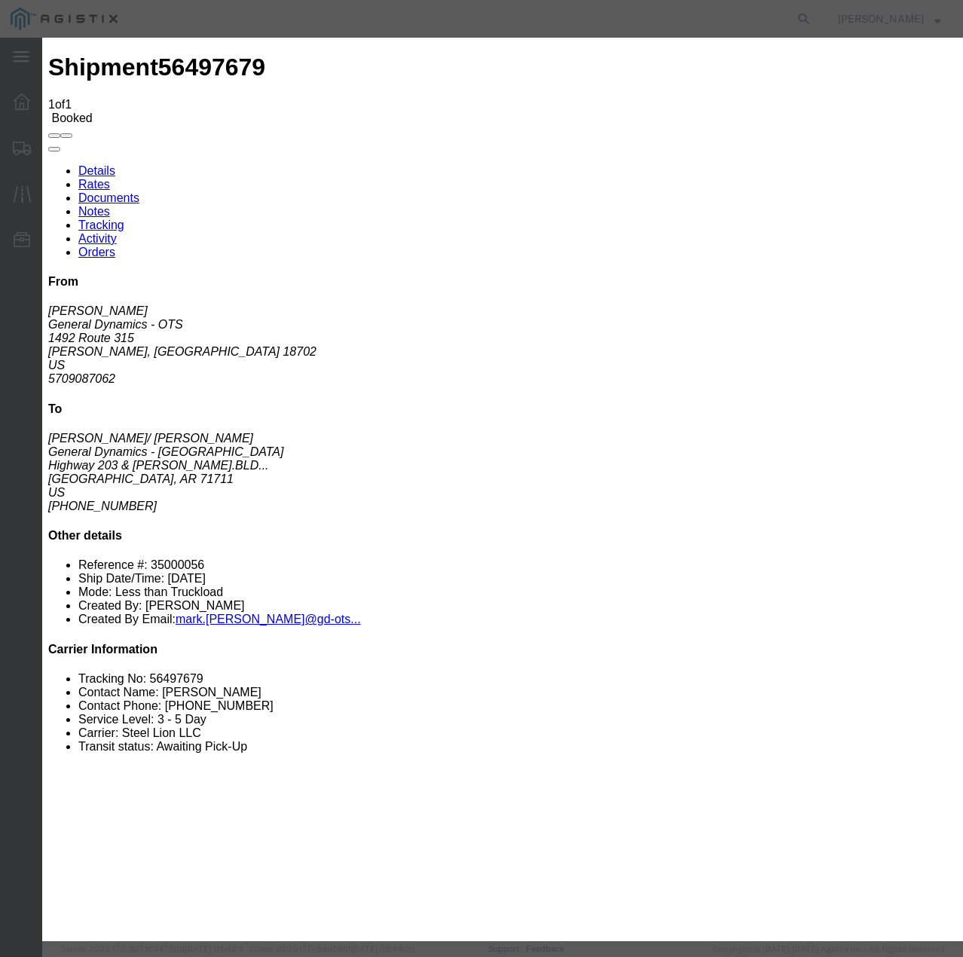
select select "22873"
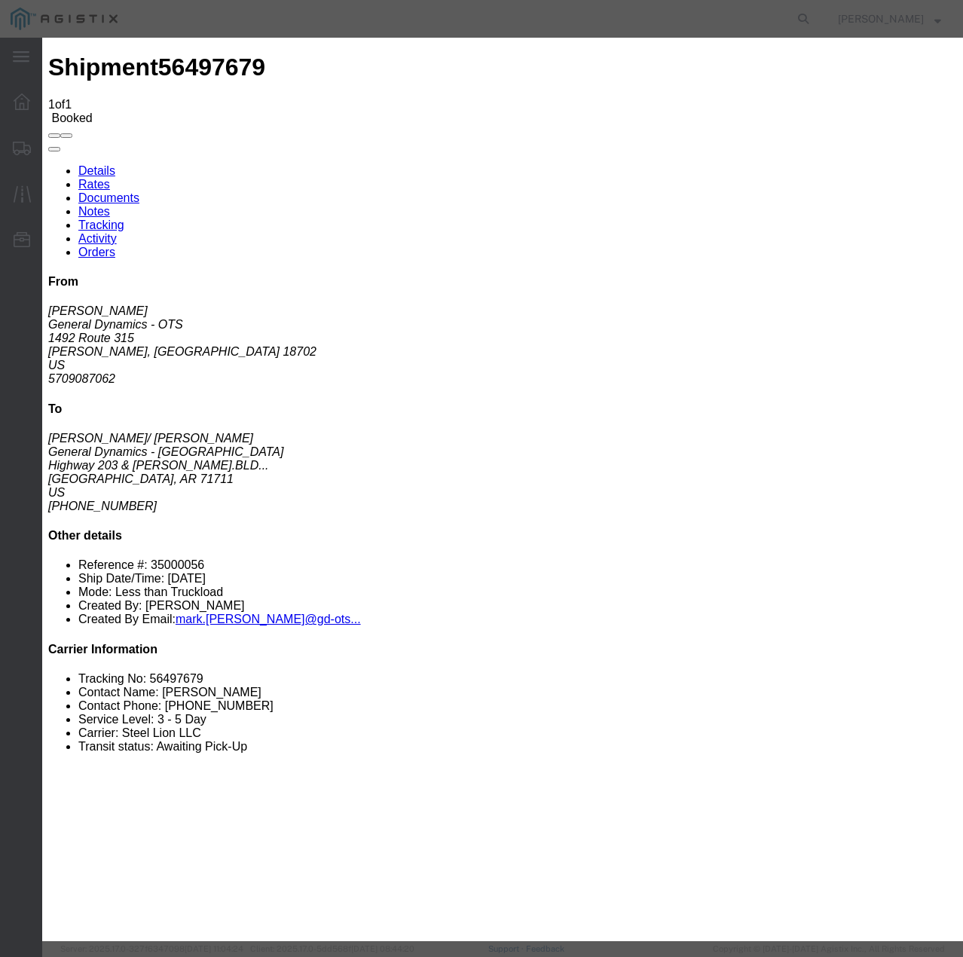
select select "TL"
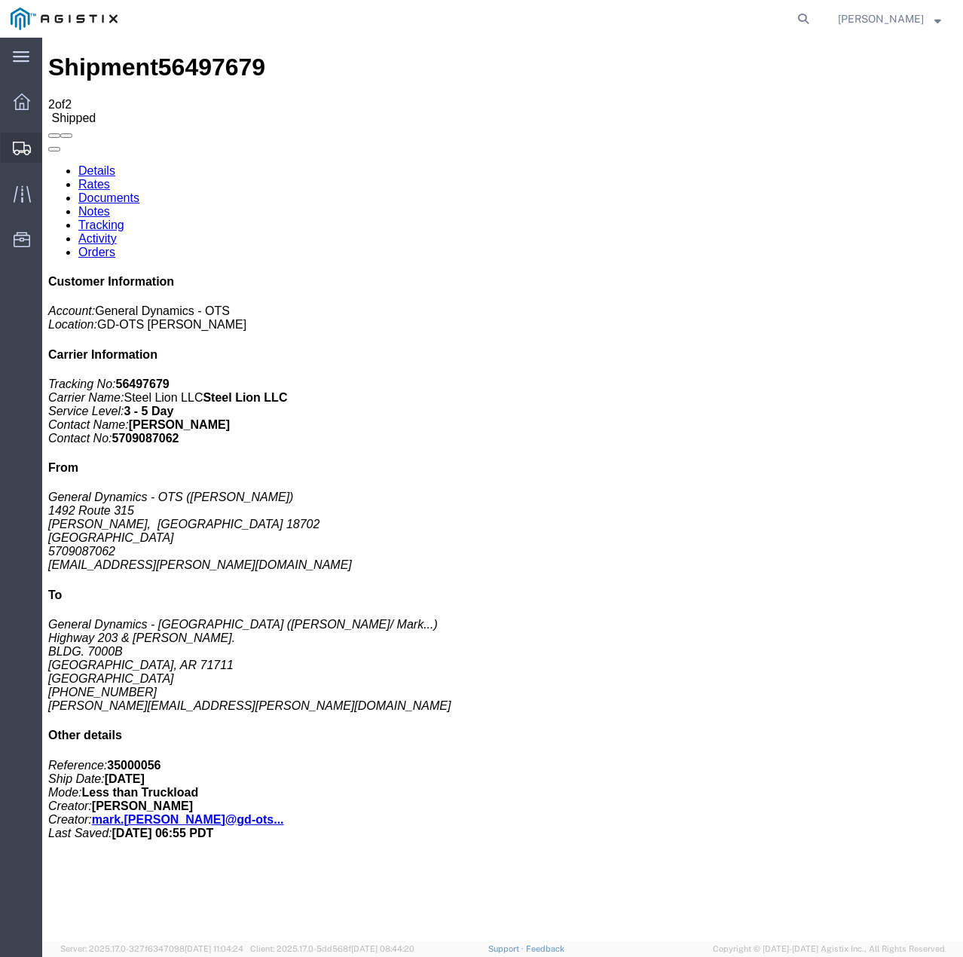
click at [11, 157] on div at bounding box center [22, 148] width 42 height 30
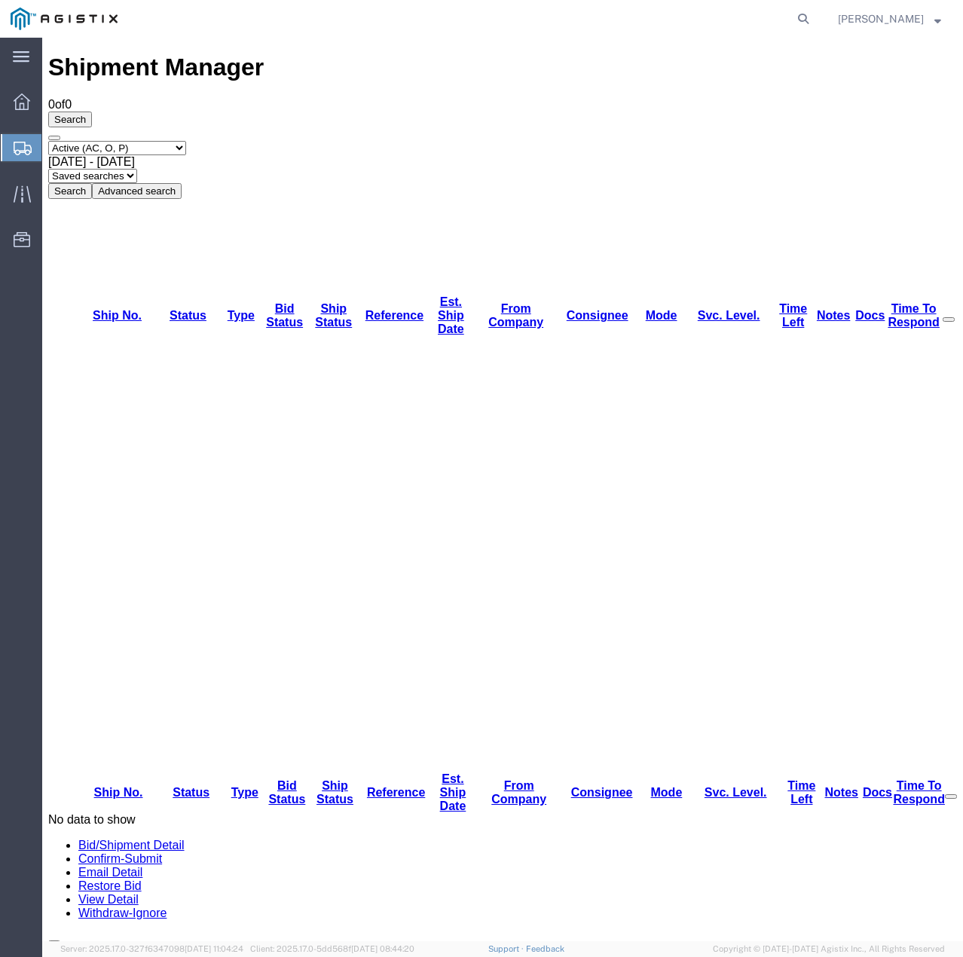
click at [111, 141] on select "Select status Active (AC, O, P) All Approved Awaiting Confirmation (AC) Booked …" at bounding box center [117, 148] width 138 height 14
select select "ALL"
click at [48, 141] on select "Select status Active (AC, O, P) All Approved Awaiting Confirmation (AC) Booked …" at bounding box center [117, 148] width 138 height 14
click at [92, 183] on button "Search" at bounding box center [70, 191] width 44 height 16
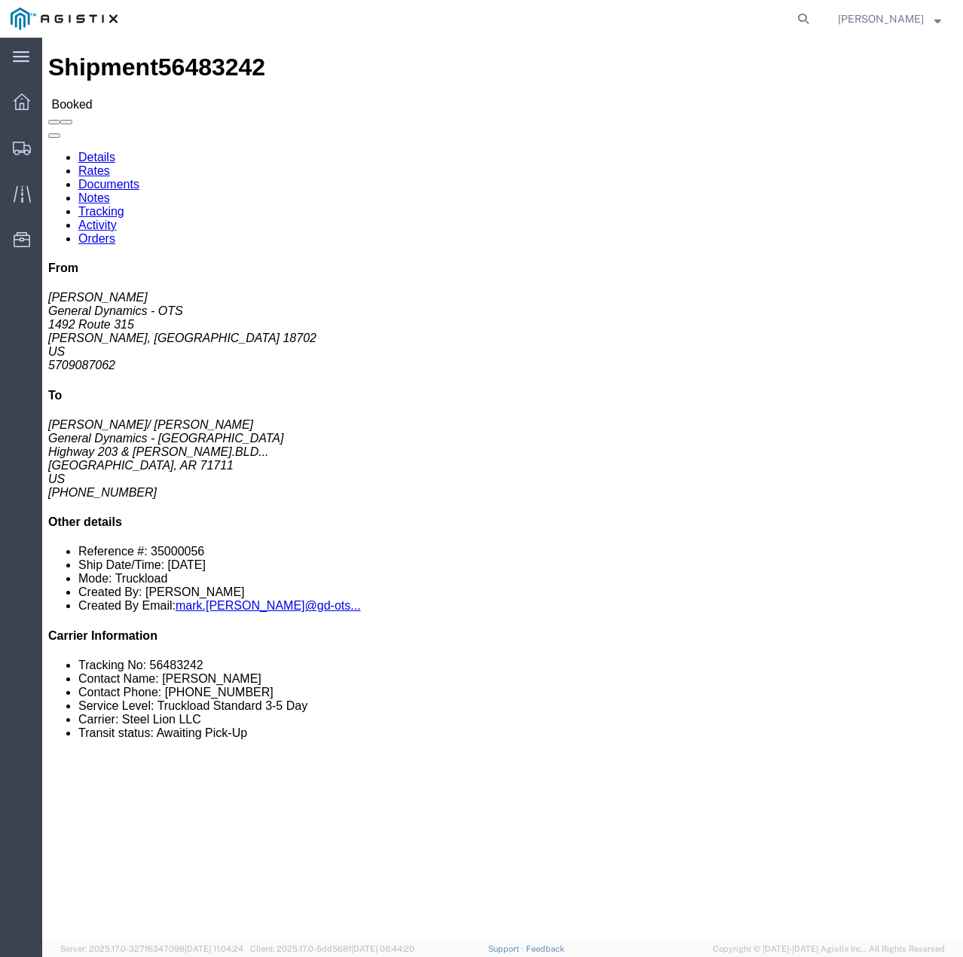
click link "Tracking"
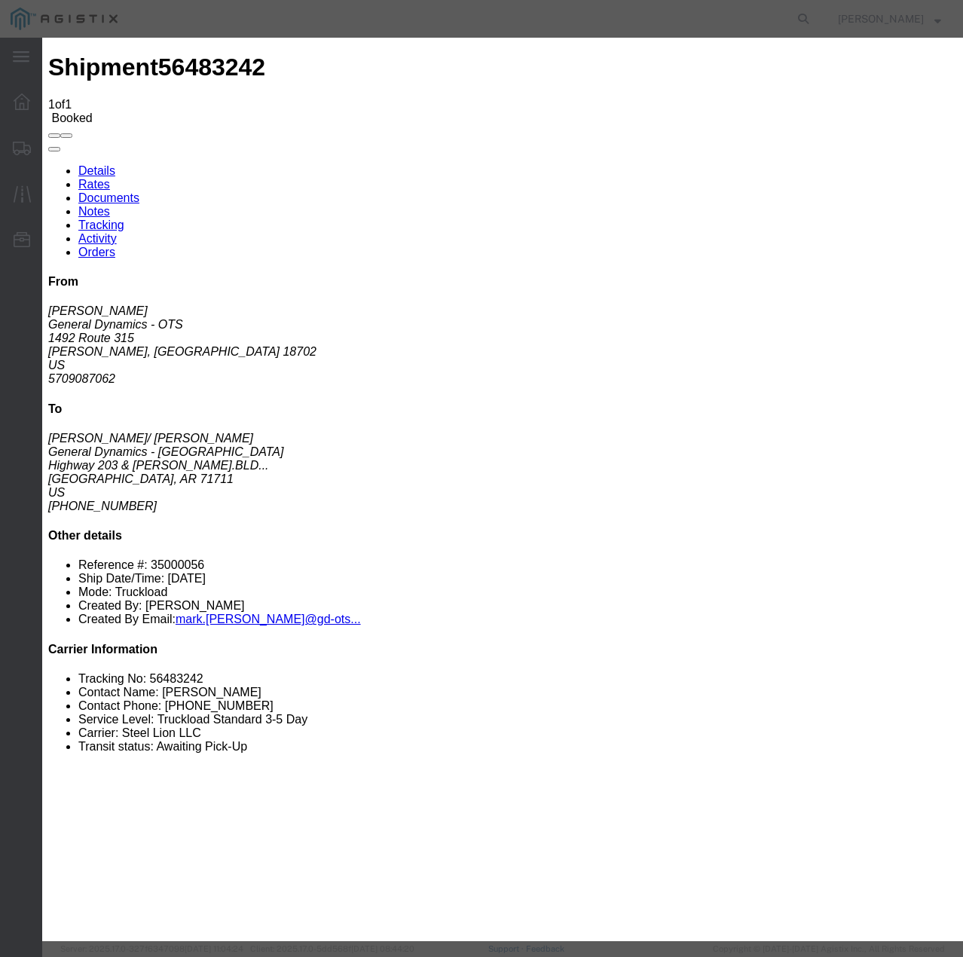
type input "[DATE]"
type input "10:00 AM"
select select "INTRANST"
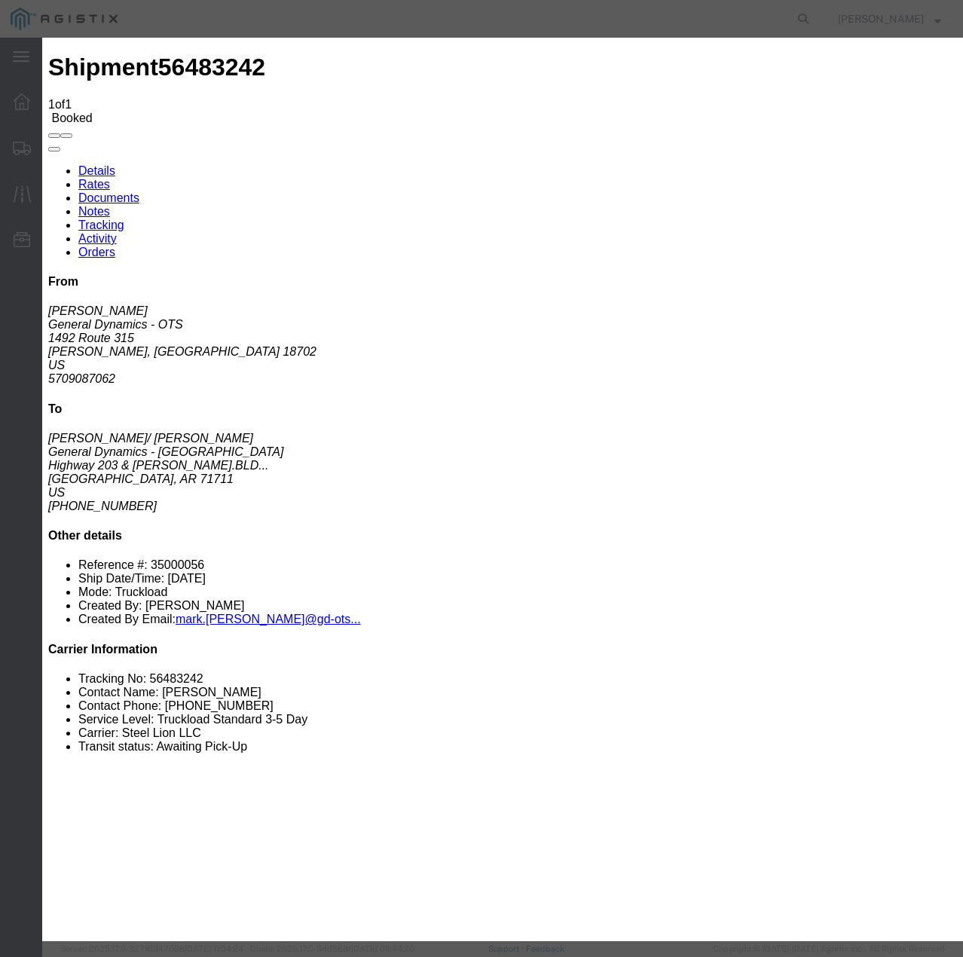
select select "22873"
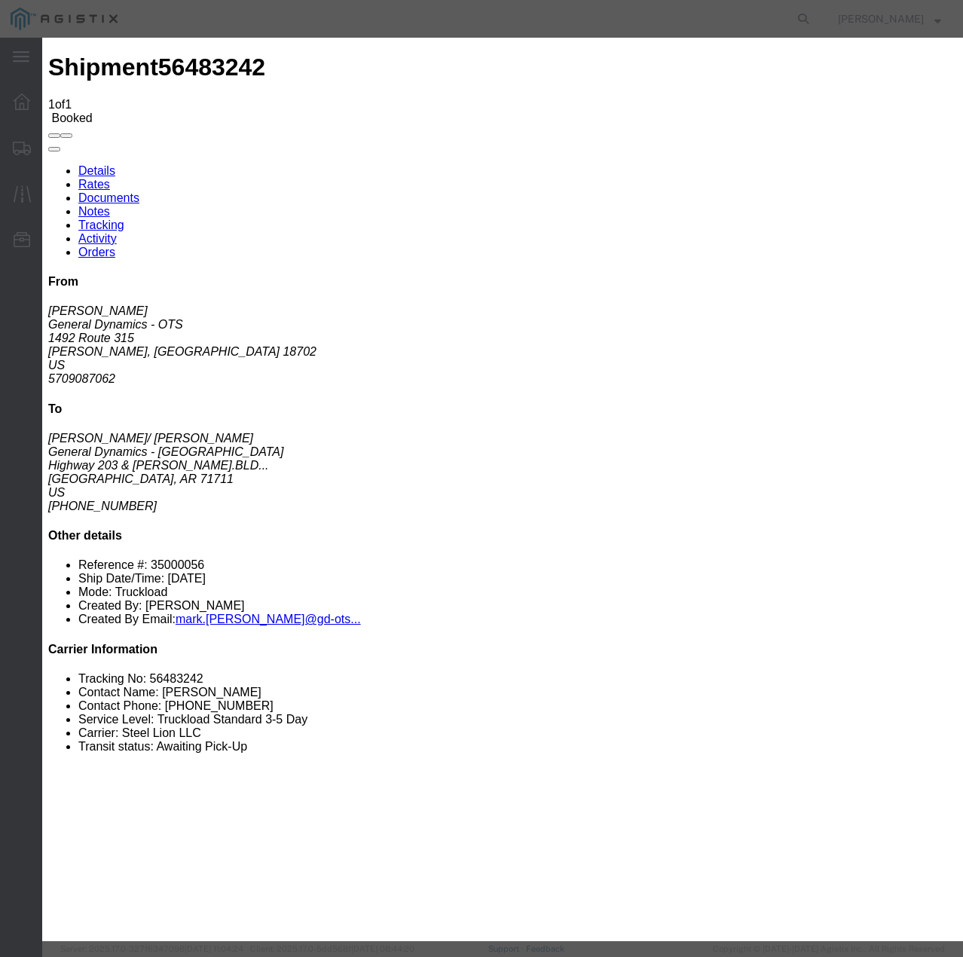
select select "TL"
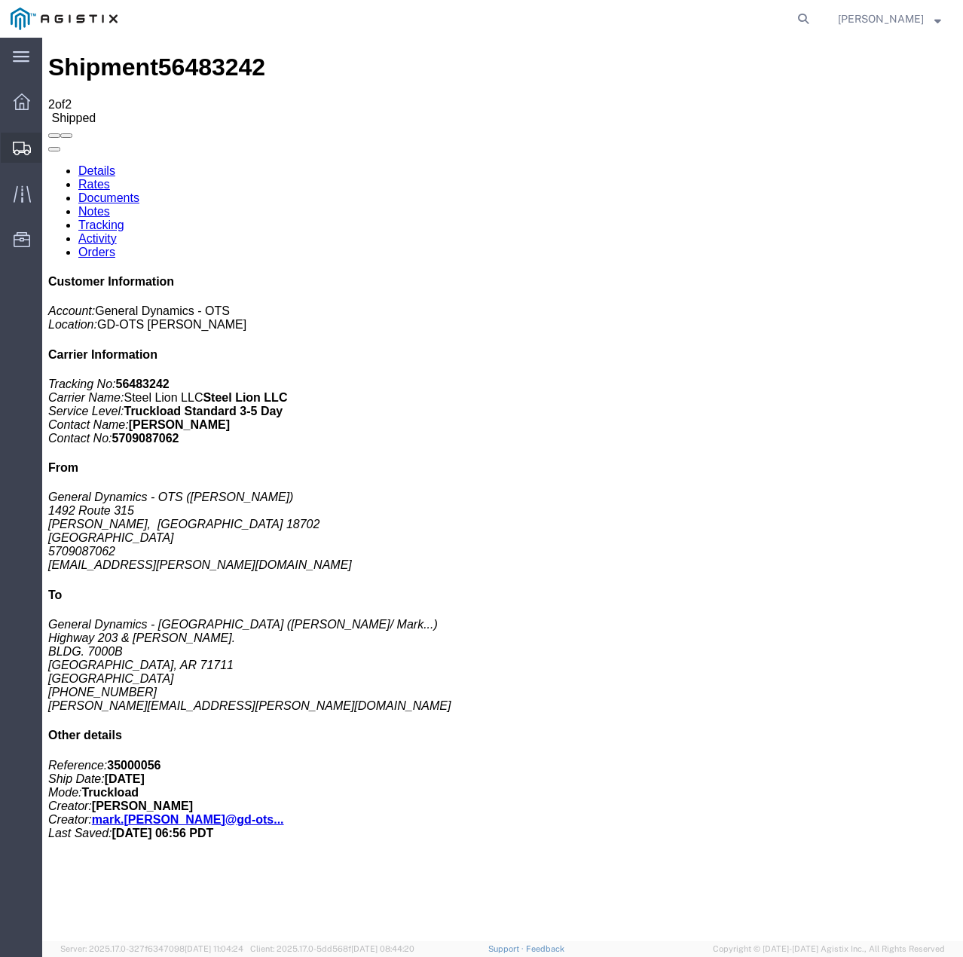
click at [17, 147] on icon at bounding box center [22, 149] width 18 height 14
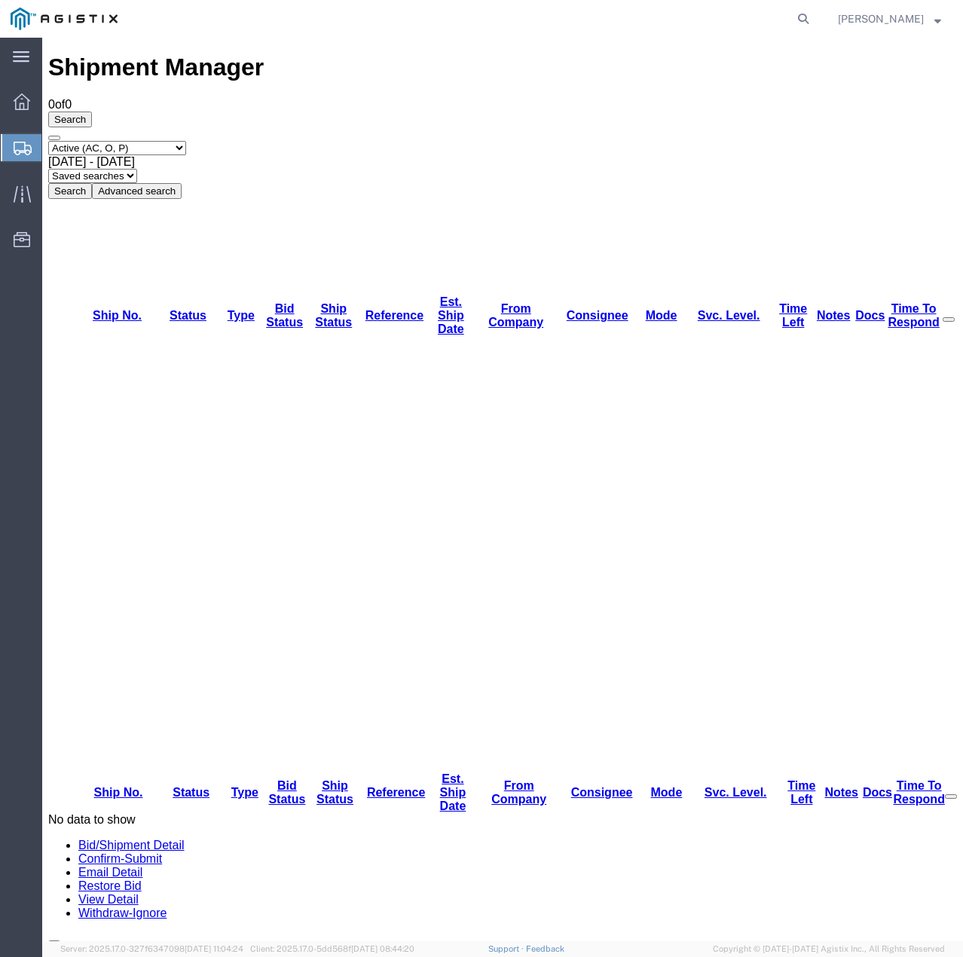
click at [153, 141] on select "Select status Active (AC, O, P) All Approved Awaiting Confirmation (AC) Booked …" at bounding box center [117, 148] width 138 height 14
select select "ALL"
click at [48, 141] on select "Select status Active (AC, O, P) All Approved Awaiting Confirmation (AC) Booked …" at bounding box center [117, 148] width 138 height 14
click at [92, 183] on button "Search" at bounding box center [70, 191] width 44 height 16
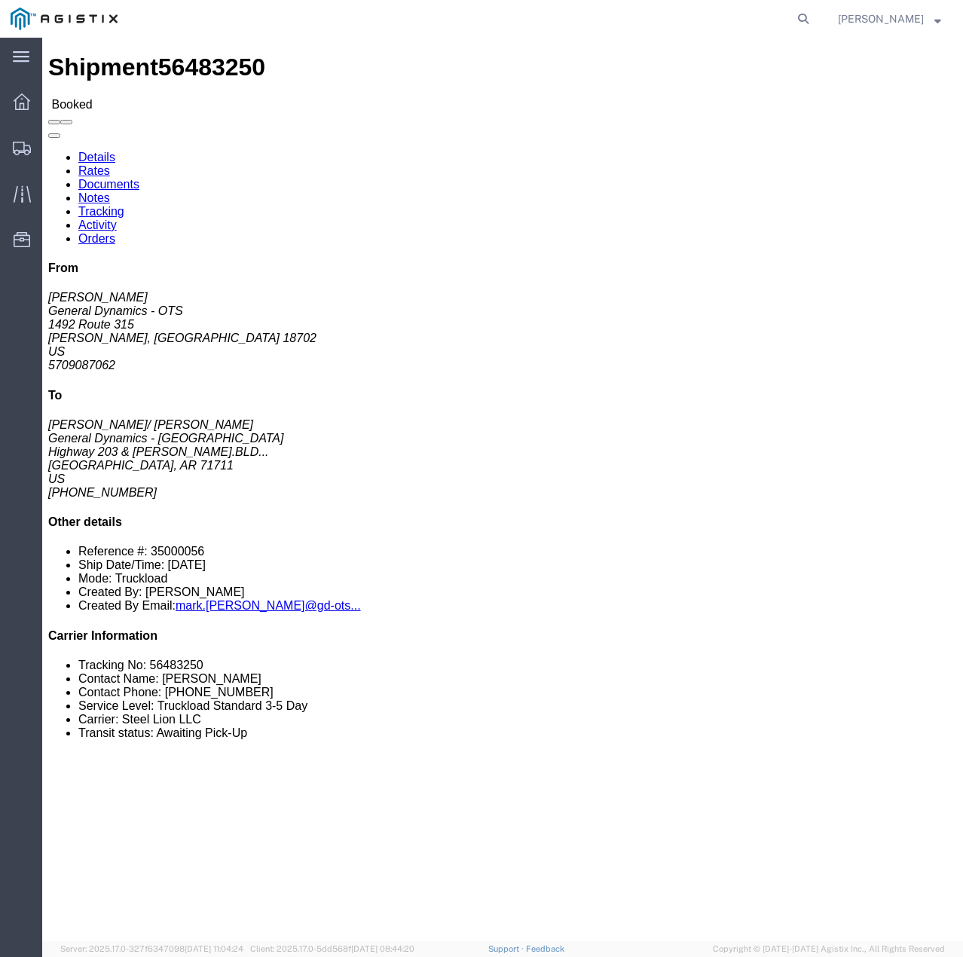
click link "Tracking"
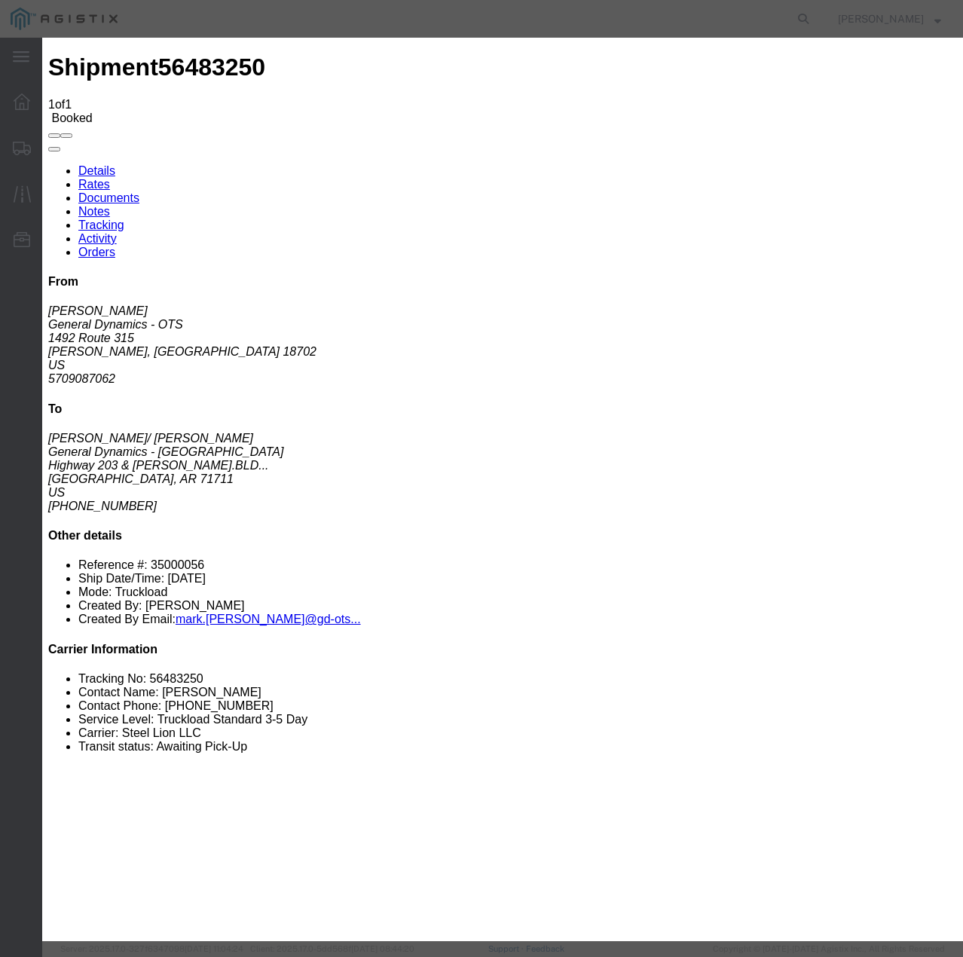
type input "[DATE]"
type input "10:00 AM"
select select "INTRANST"
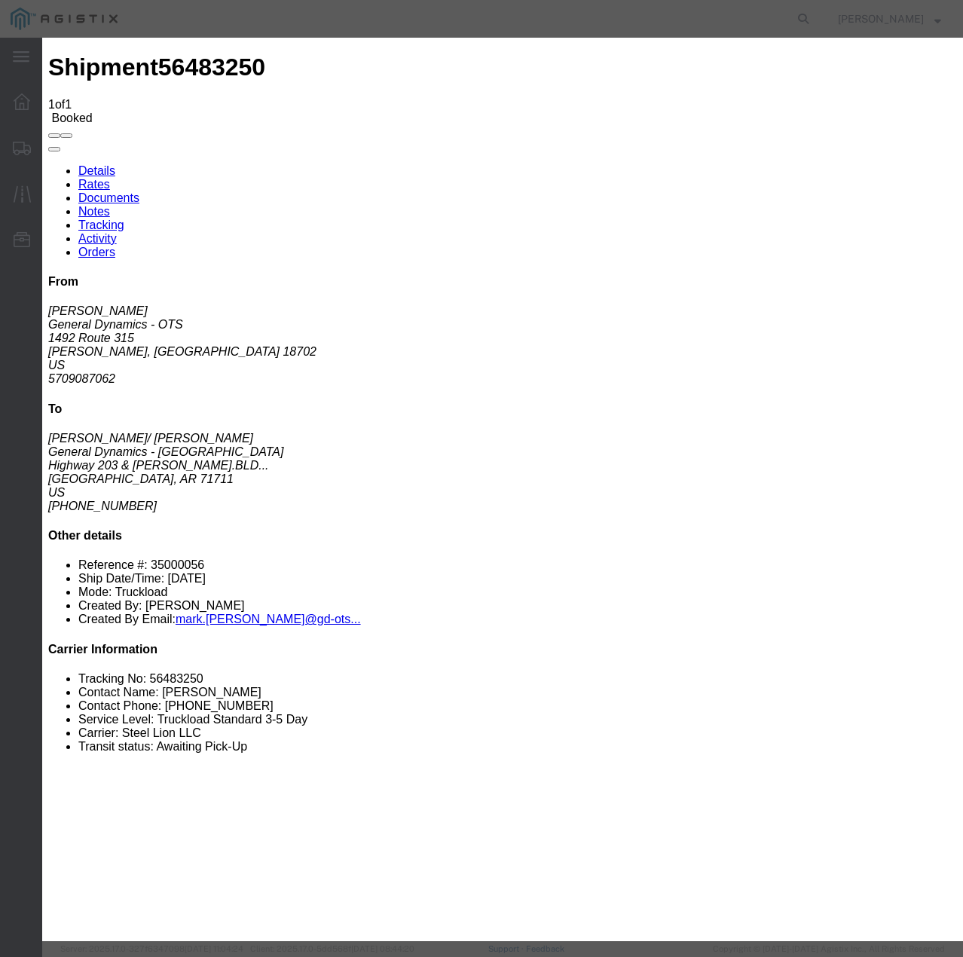
select select "22873"
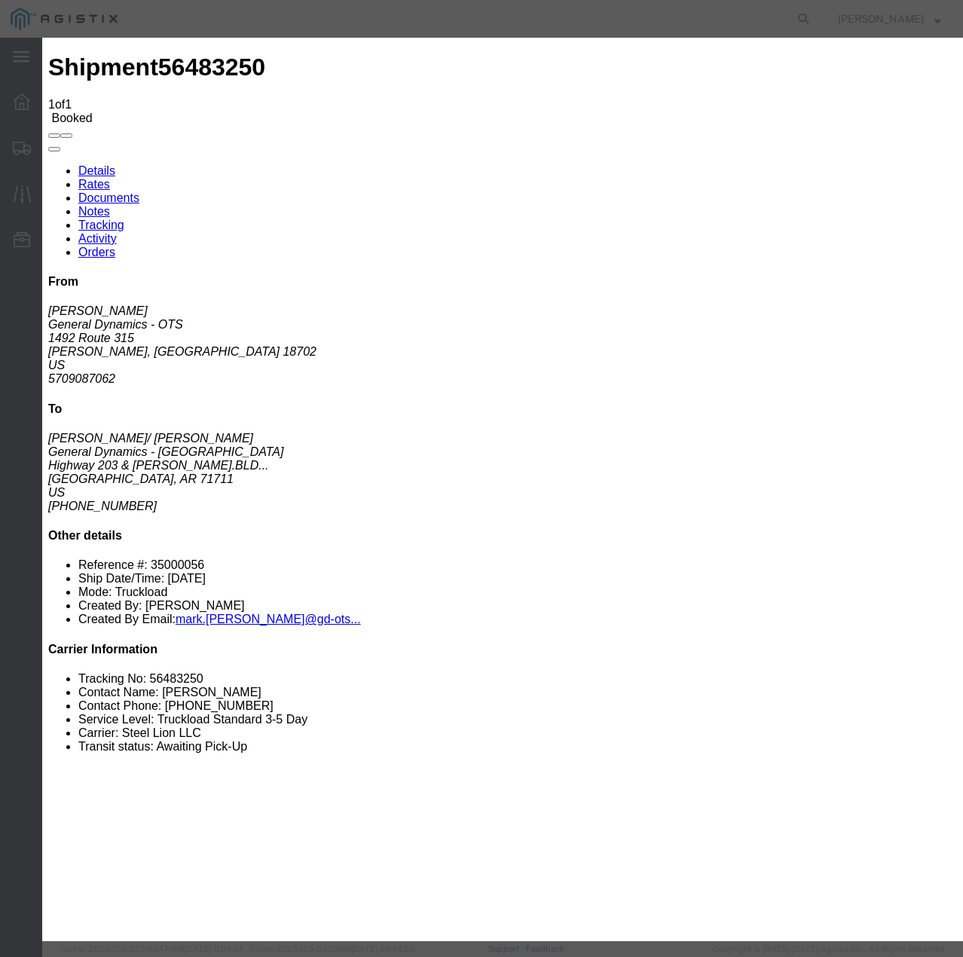
select select "TL"
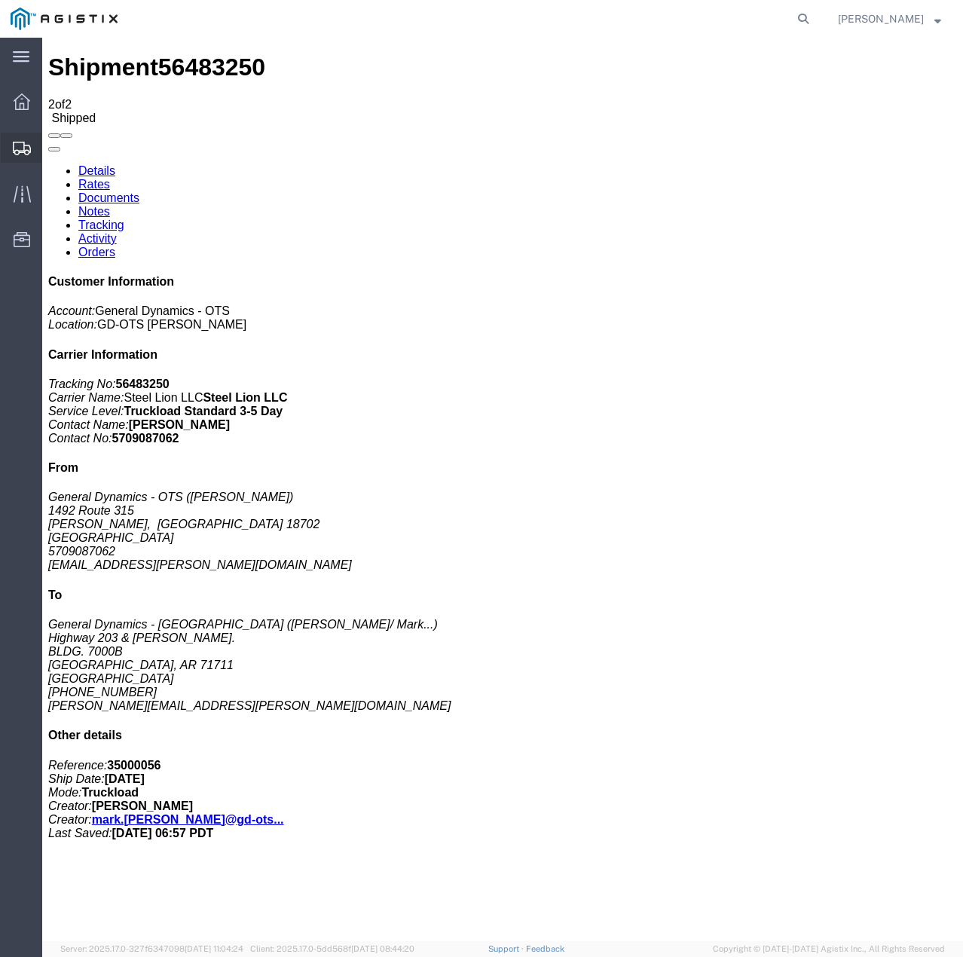
click at [17, 145] on icon at bounding box center [22, 149] width 18 height 14
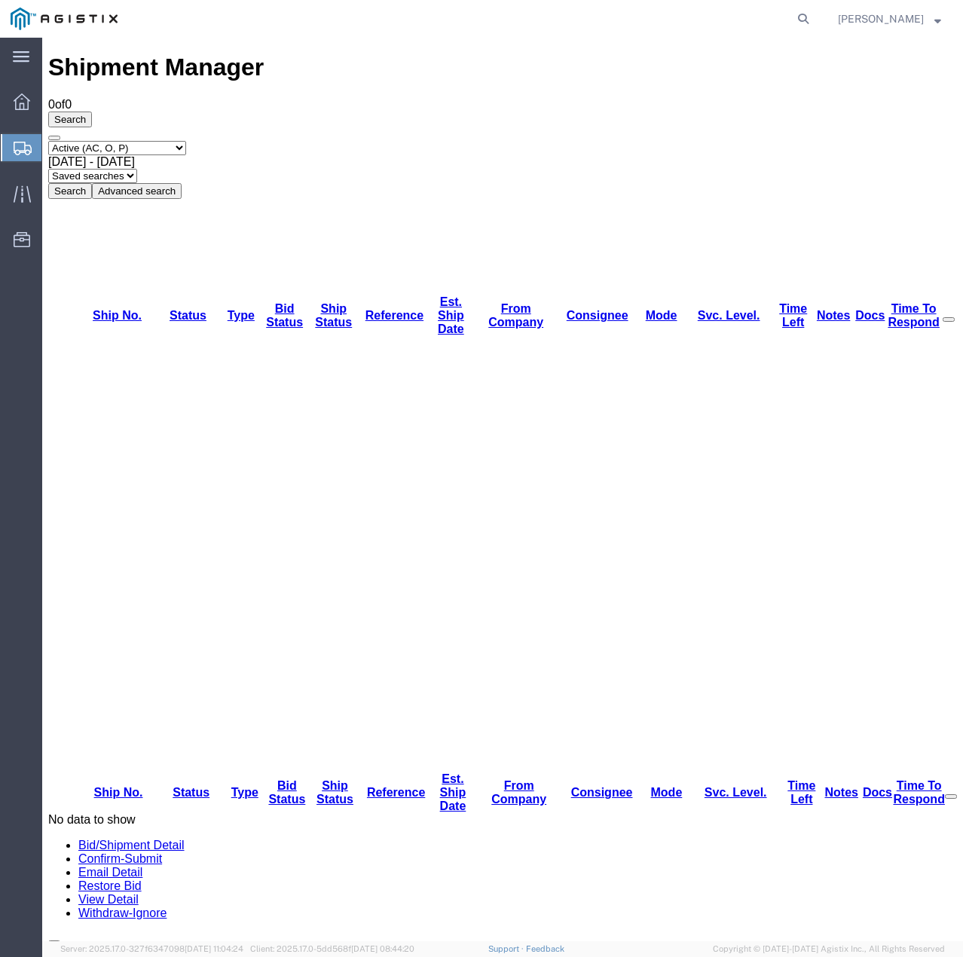
click at [186, 141] on select "Select status Active (AC, O, P) All Approved Awaiting Confirmation (AC) Booked …" at bounding box center [117, 148] width 138 height 14
select select "ALL"
click at [48, 141] on select "Select status Active (AC, O, P) All Approved Awaiting Confirmation (AC) Booked …" at bounding box center [117, 148] width 138 height 14
click at [92, 183] on button "Search" at bounding box center [70, 191] width 44 height 16
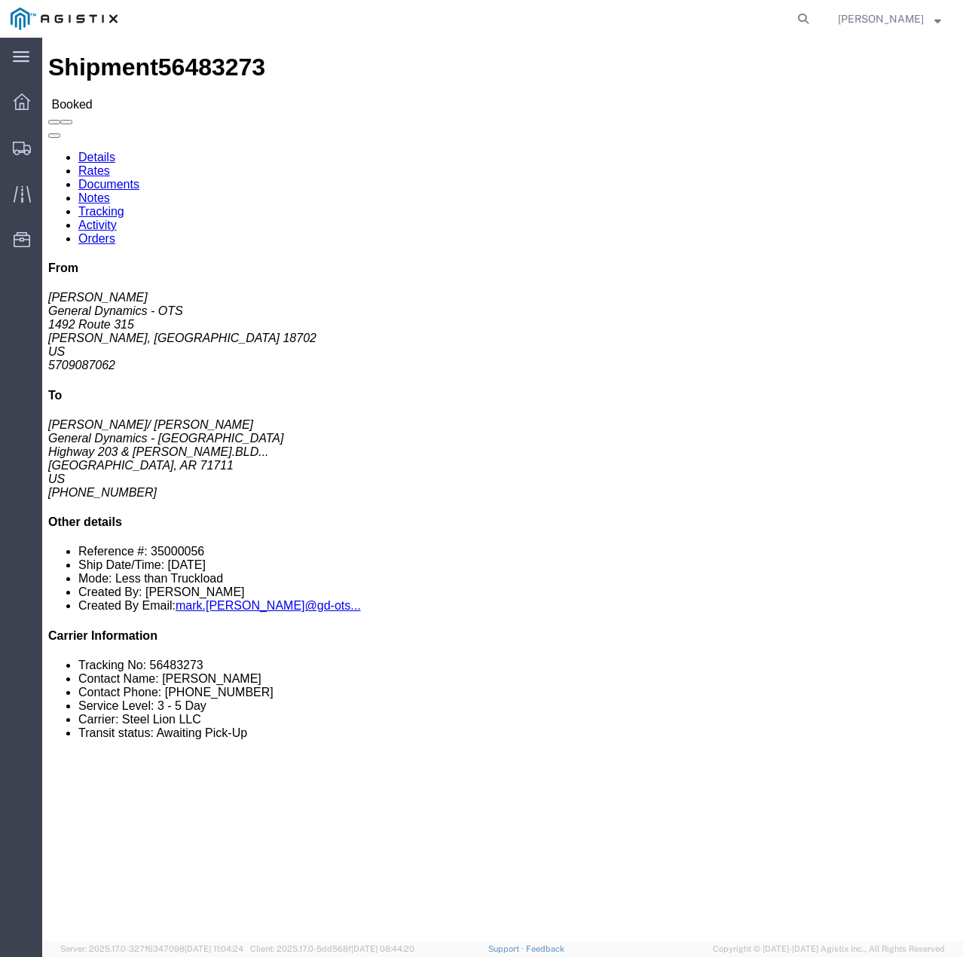
click link "Tracking"
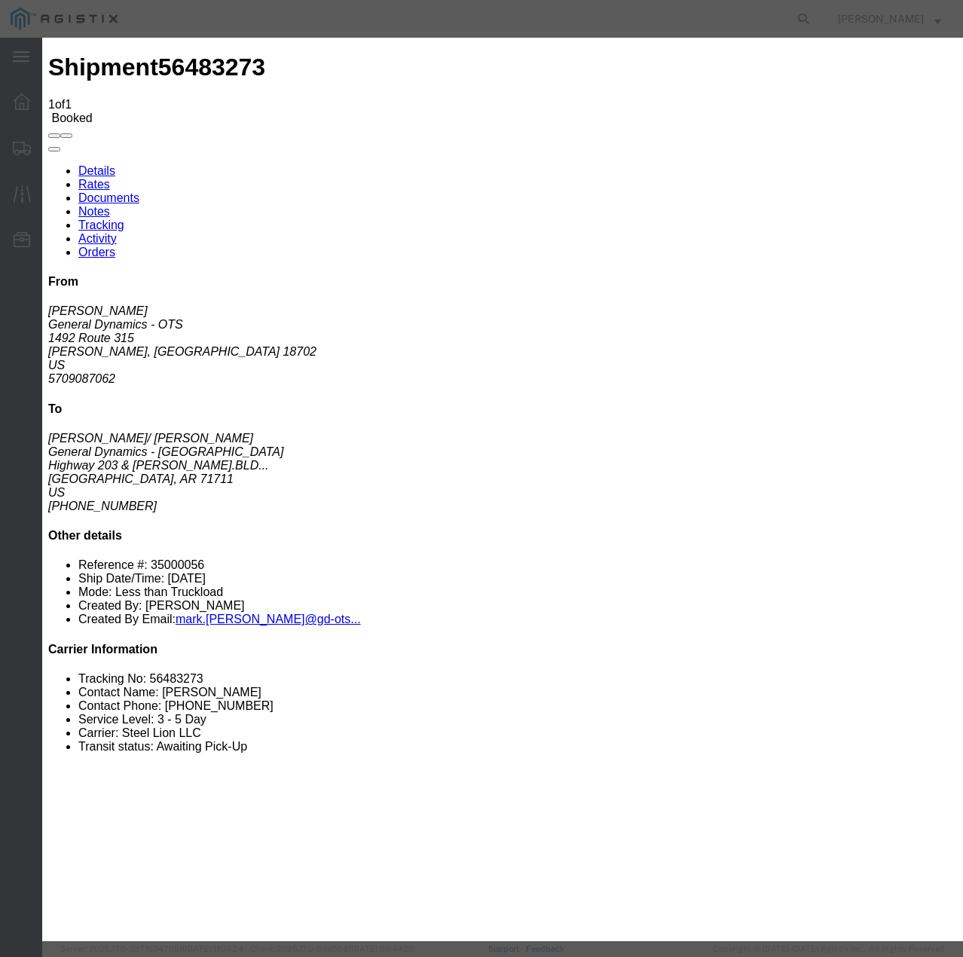
type input "[DATE]"
type input "10:00 AM"
select select "INTRANST"
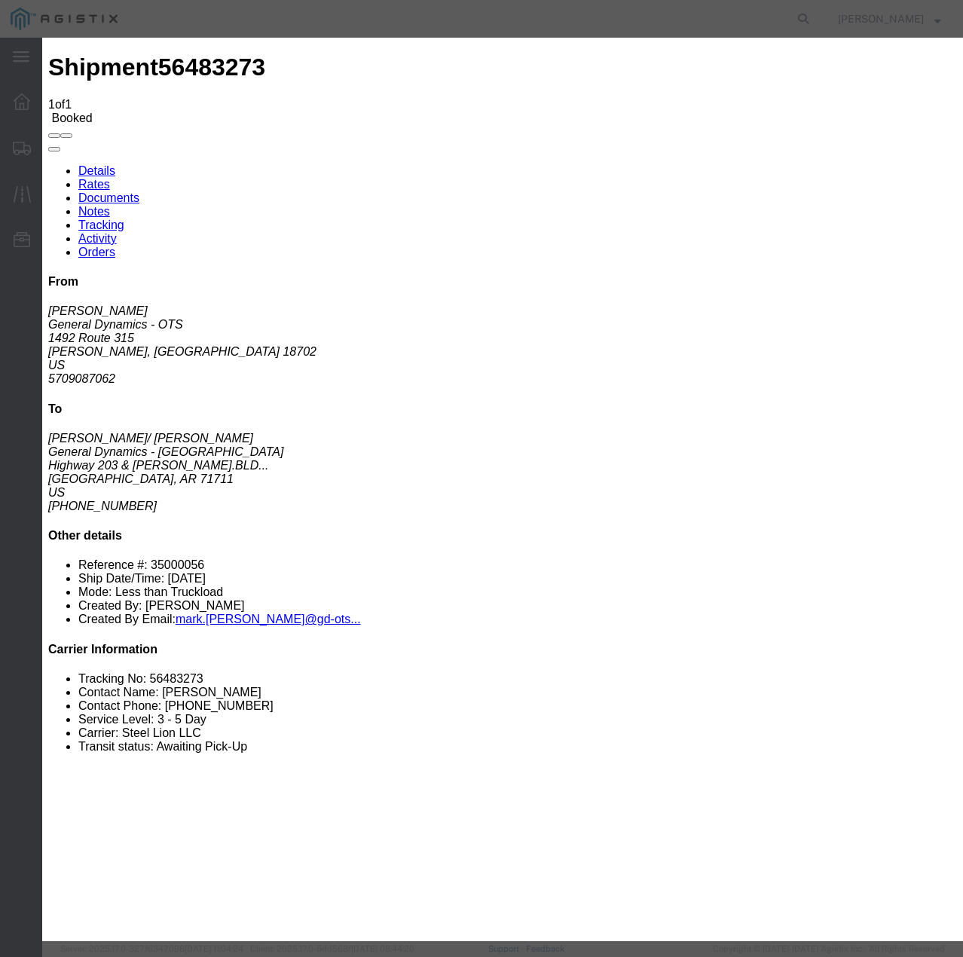
select select "22873"
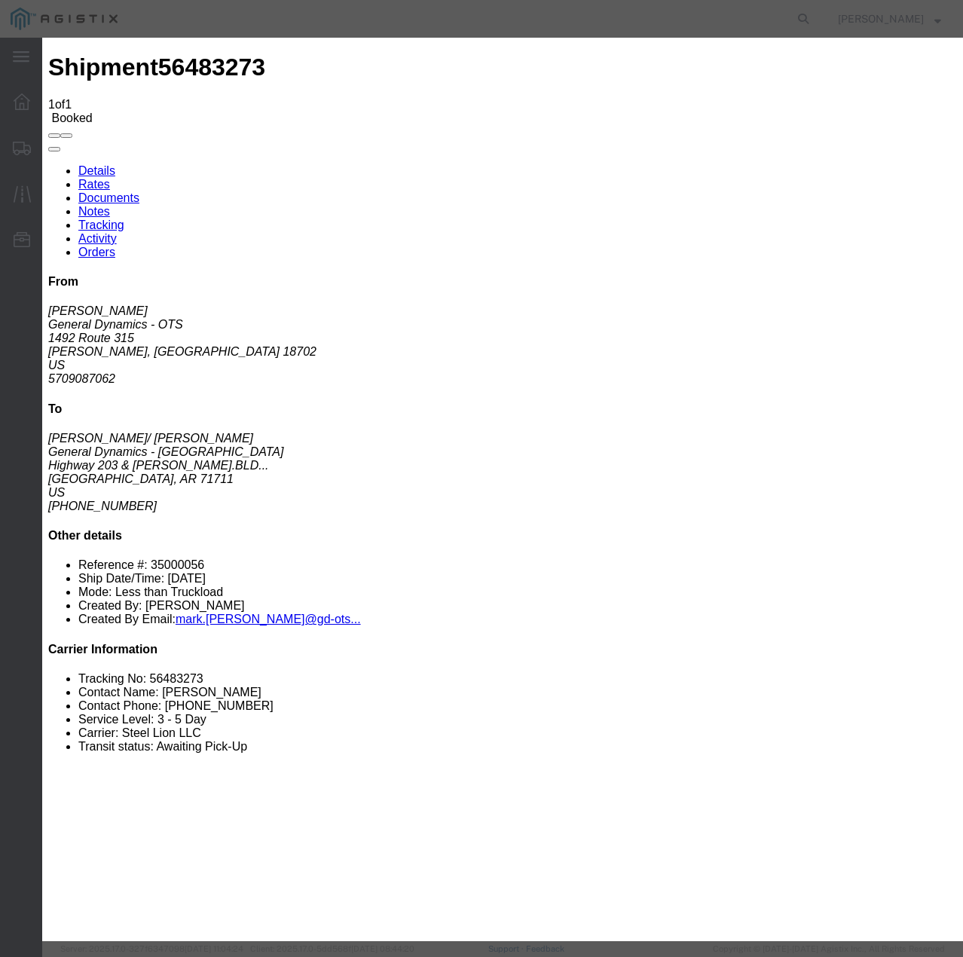
select select "TL"
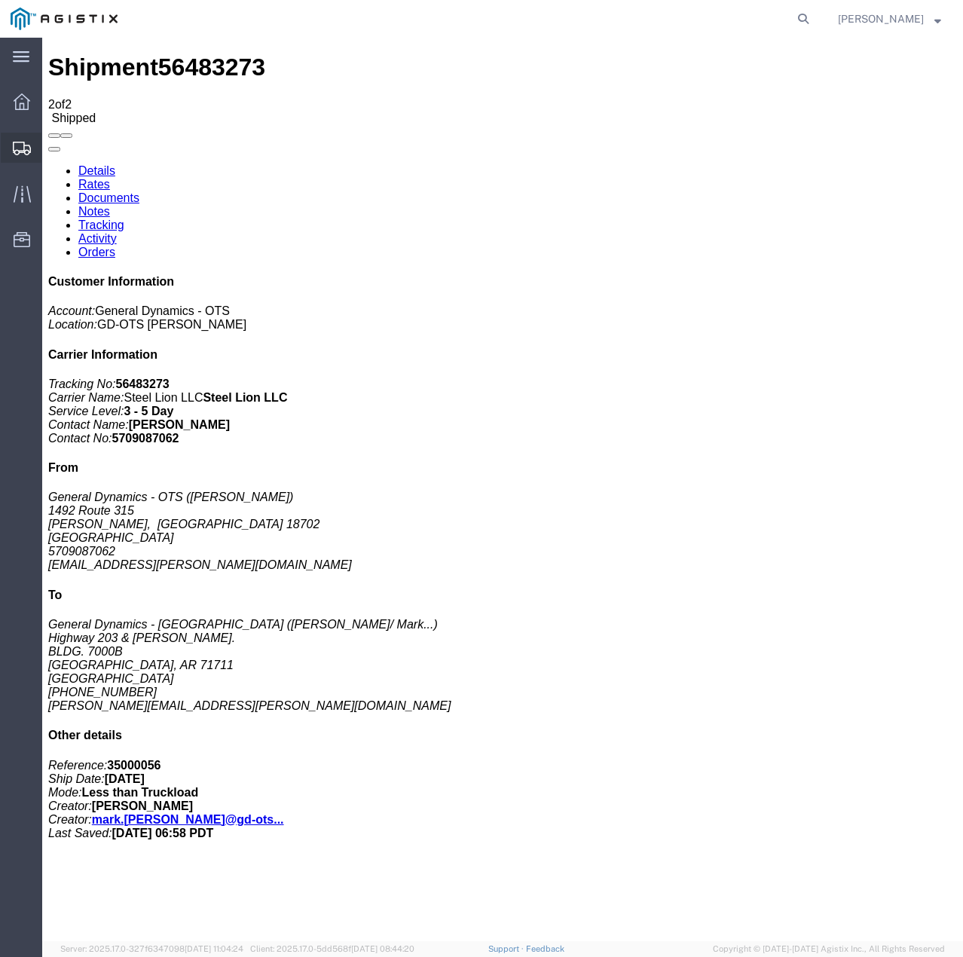
click at [9, 142] on div at bounding box center [22, 148] width 42 height 30
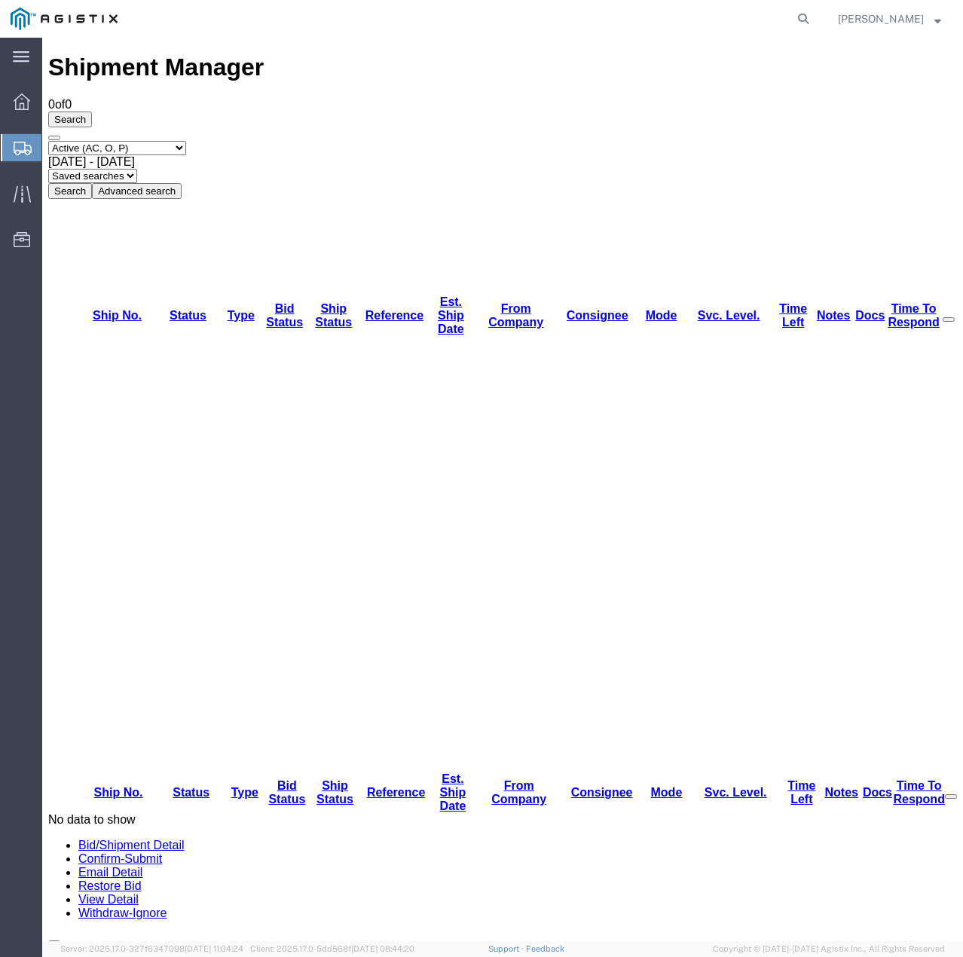
click at [142, 141] on select "Select status Active (AC, O, P) All Approved Awaiting Confirmation (AC) Booked …" at bounding box center [117, 148] width 138 height 14
select select "ALL"
click at [48, 141] on select "Select status Active (AC, O, P) All Approved Awaiting Confirmation (AC) Booked …" at bounding box center [117, 148] width 138 height 14
click at [92, 183] on button "Search" at bounding box center [70, 191] width 44 height 16
